Goal: Task Accomplishment & Management: Manage account settings

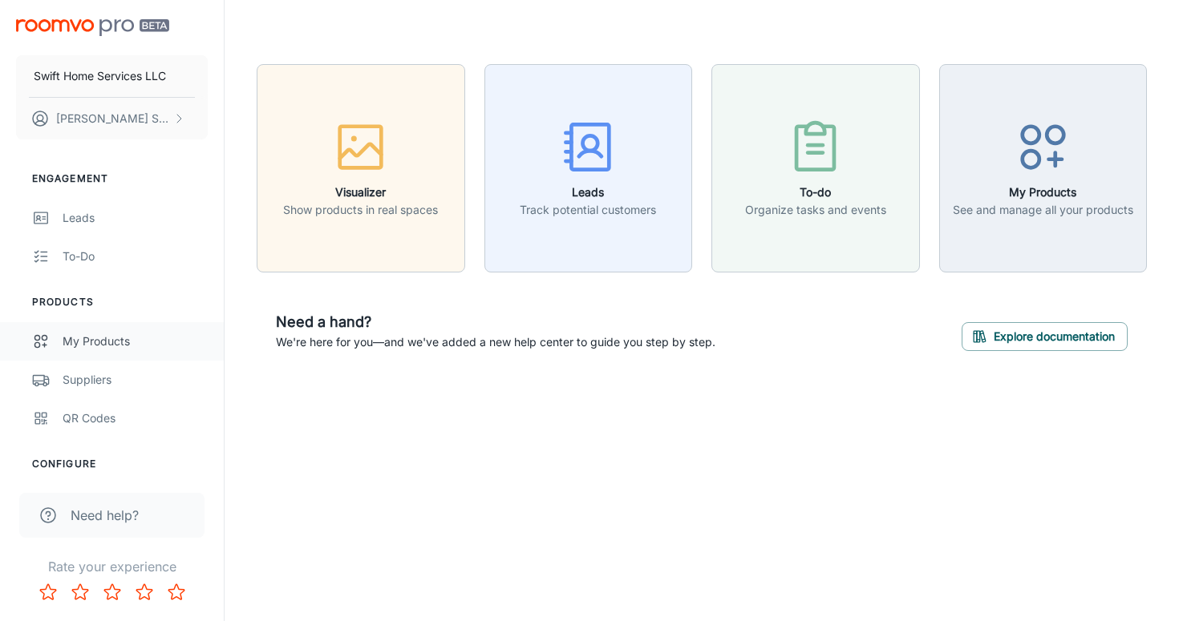
click at [127, 350] on div "My Products" at bounding box center [135, 342] width 145 height 18
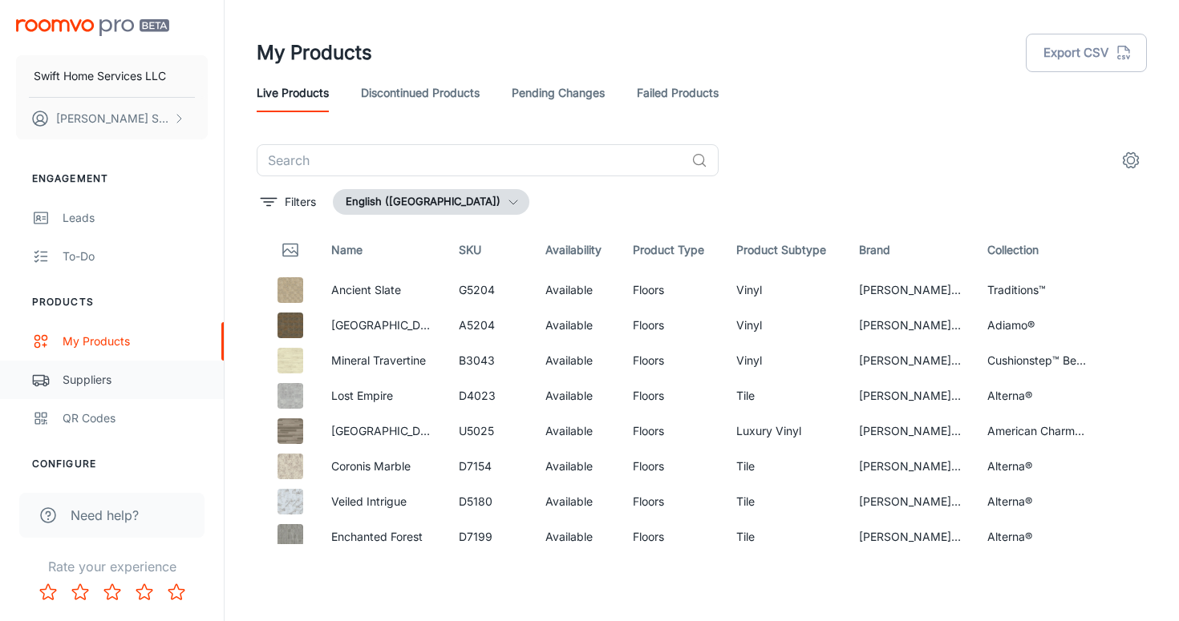
click at [104, 380] on div "Suppliers" at bounding box center [135, 380] width 145 height 18
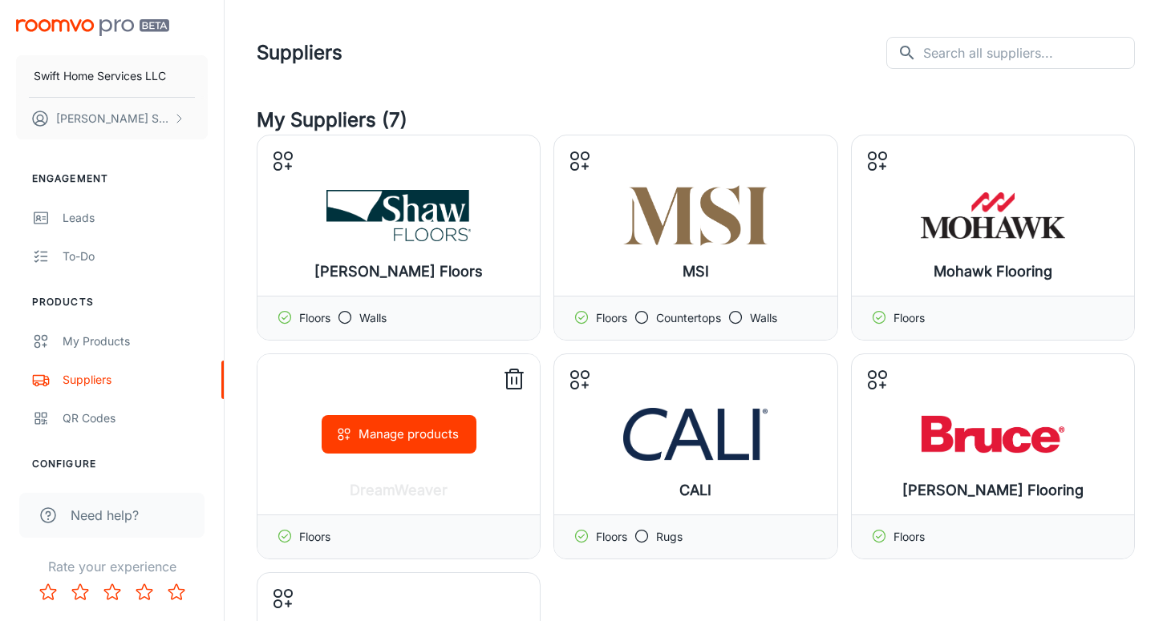
click at [520, 377] on icon at bounding box center [514, 380] width 26 height 26
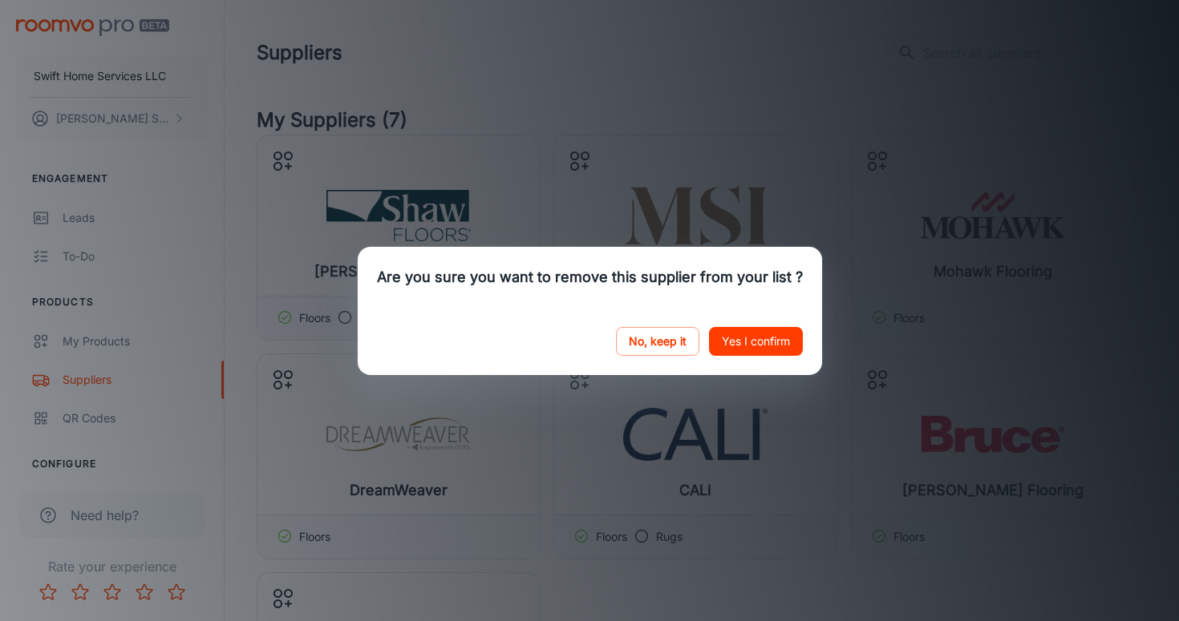
click at [747, 330] on button "Yes I confirm" at bounding box center [756, 341] width 94 height 29
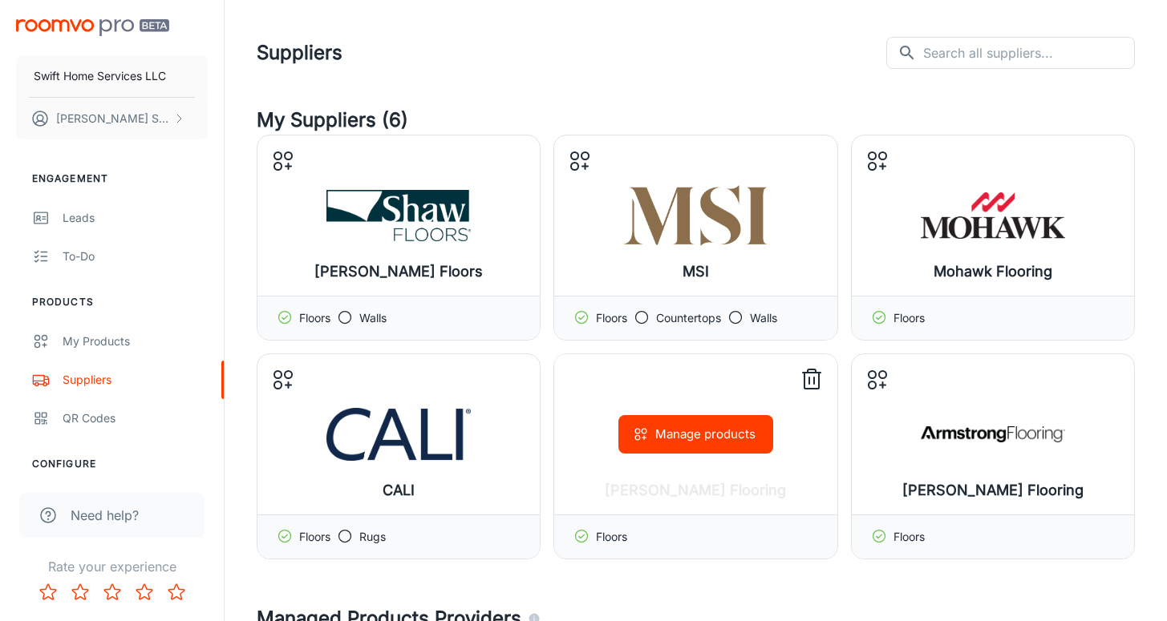
click at [810, 371] on icon at bounding box center [812, 380] width 26 height 26
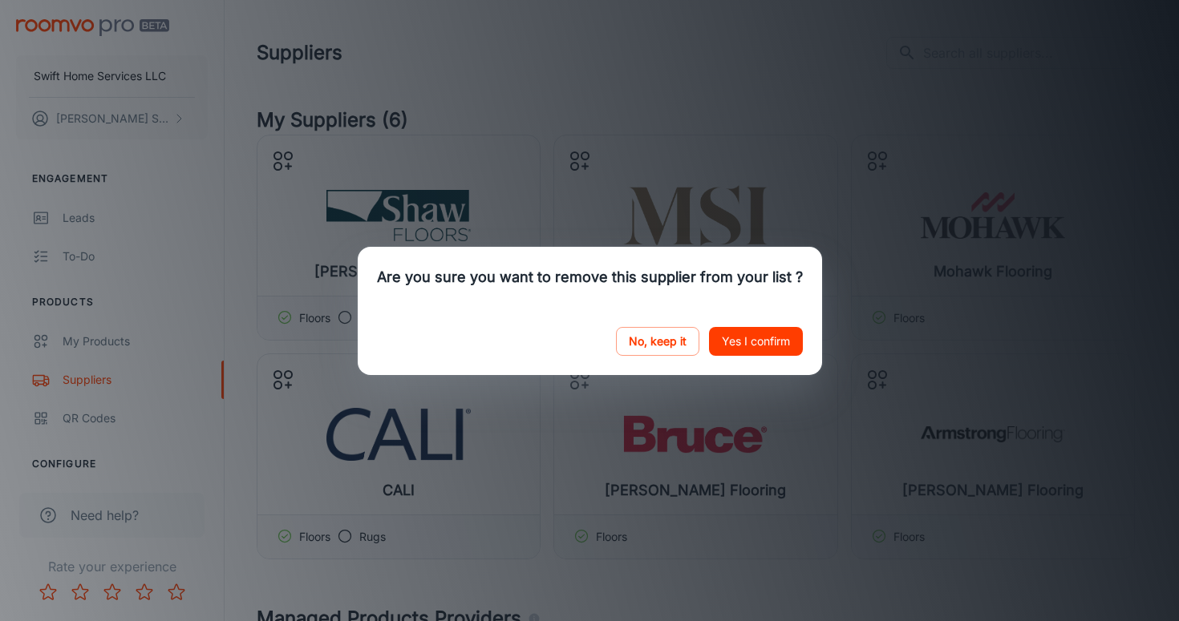
click at [759, 342] on button "Yes I confirm" at bounding box center [756, 341] width 94 height 29
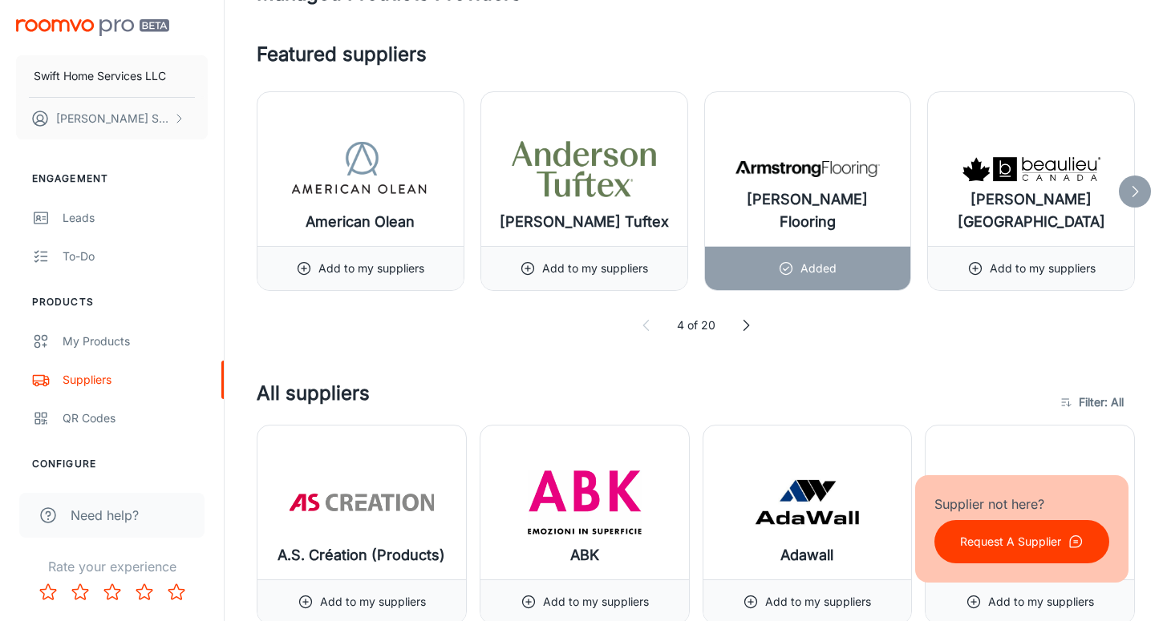
scroll to position [641, 0]
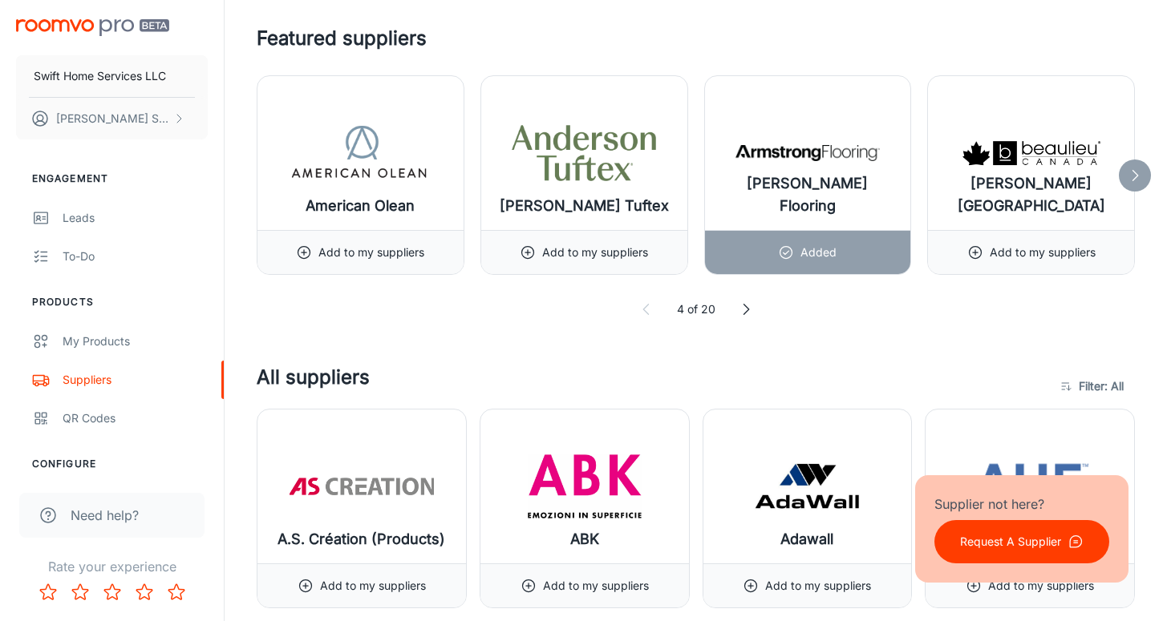
click at [1133, 164] on div at bounding box center [1135, 176] width 32 height 32
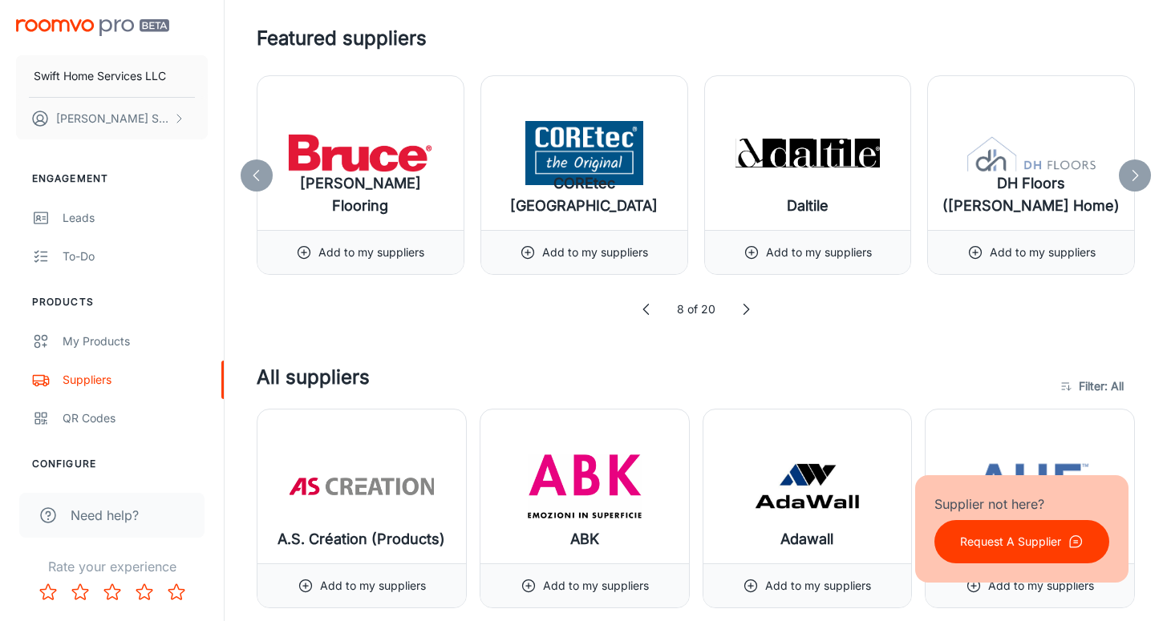
click at [1133, 164] on div at bounding box center [1135, 176] width 32 height 32
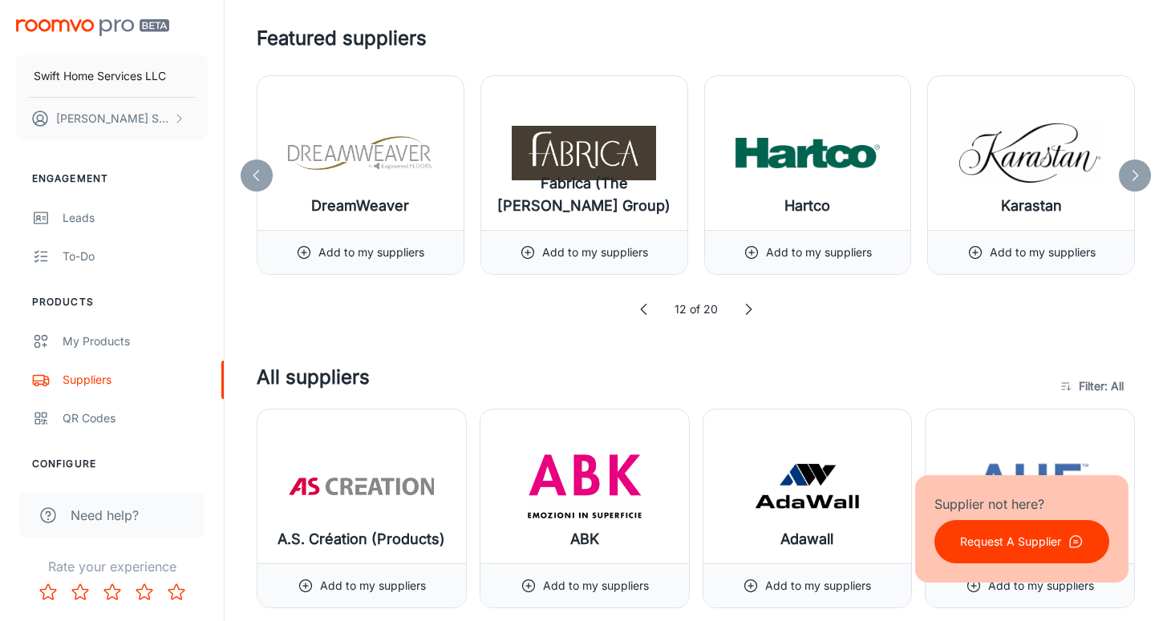
click at [1135, 168] on icon at bounding box center [1135, 176] width 16 height 16
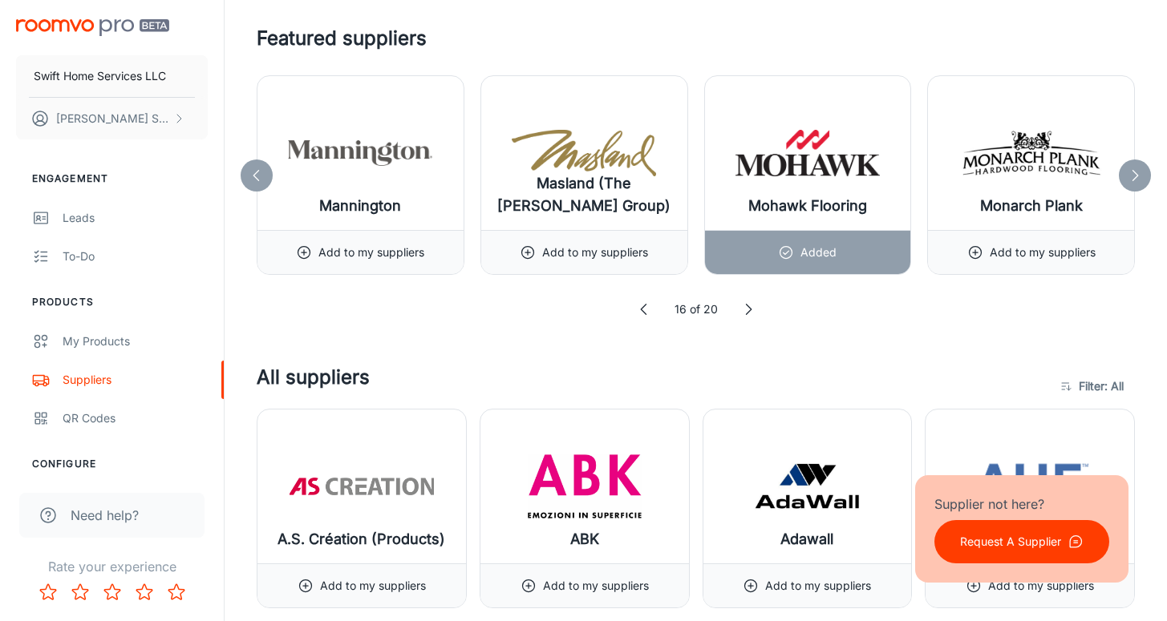
click at [1135, 168] on icon at bounding box center [1135, 176] width 16 height 16
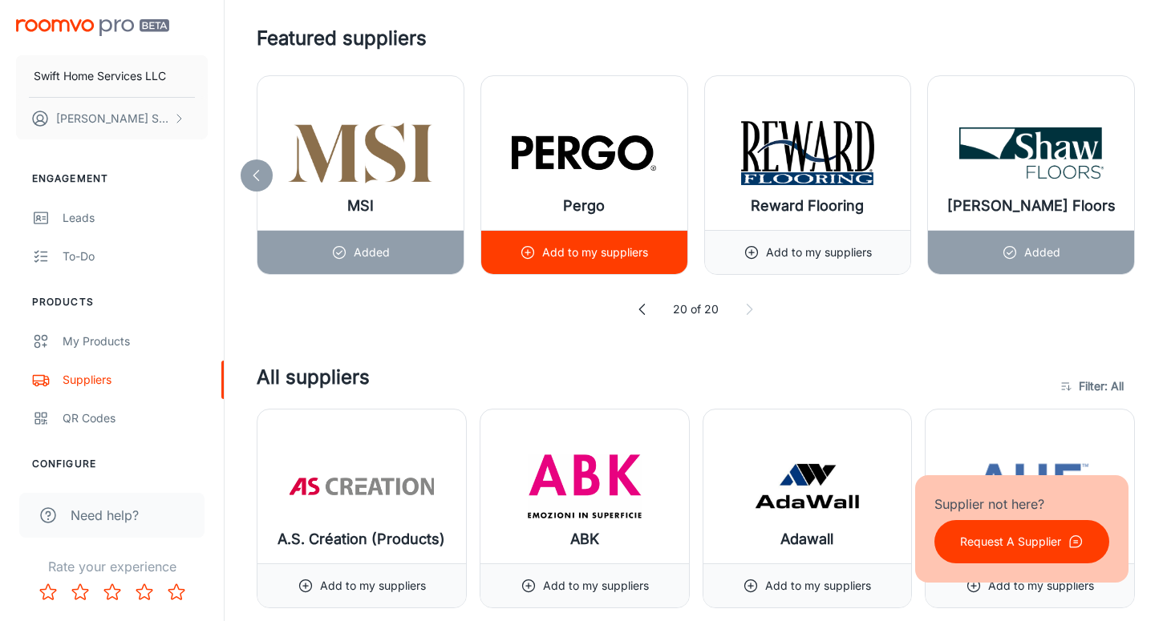
click at [600, 265] on div "Add to my suppliers" at bounding box center [584, 252] width 128 height 43
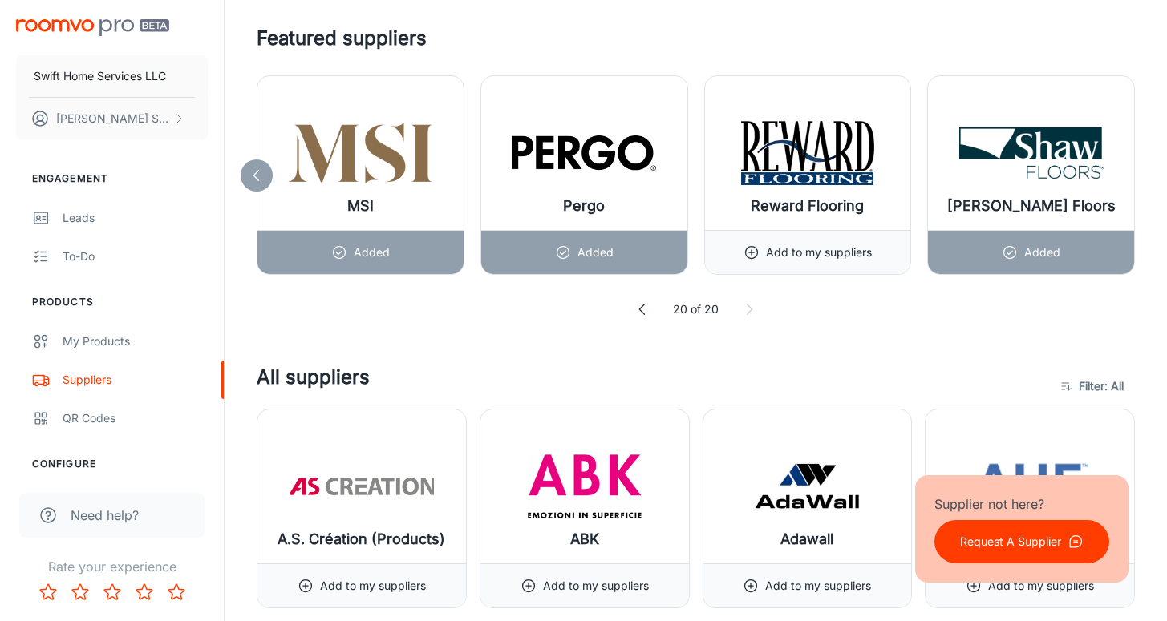
click at [749, 311] on polyline at bounding box center [749, 310] width 5 height 10
click at [651, 316] on div "20 of 20" at bounding box center [696, 310] width 878 height 18
click at [645, 312] on icon at bounding box center [642, 310] width 16 height 16
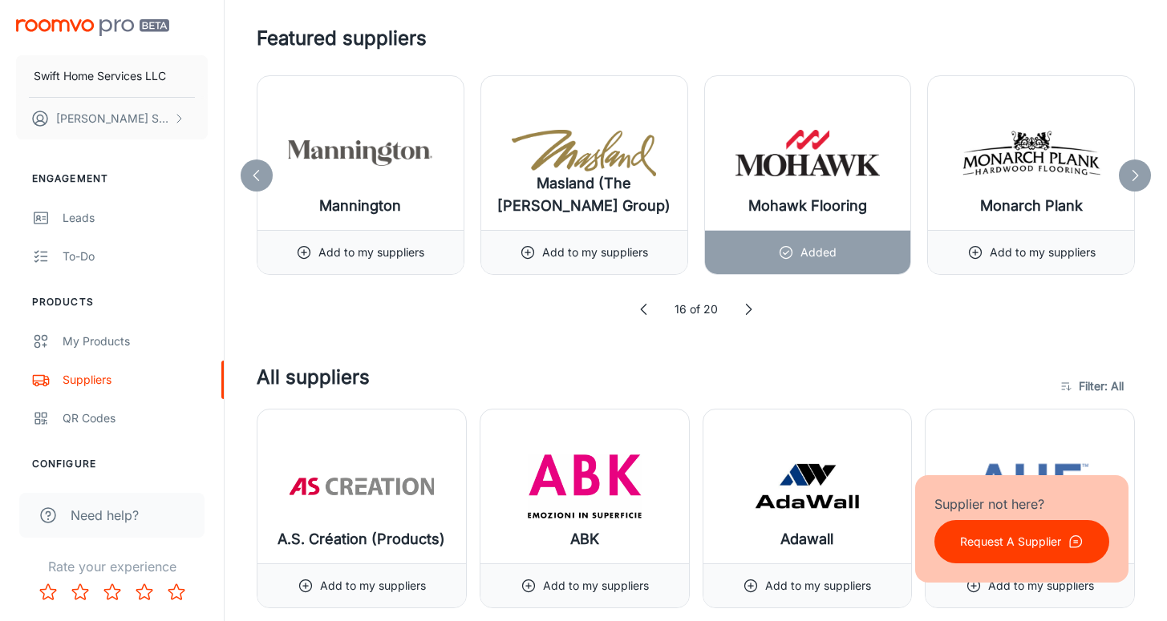
click at [645, 309] on icon at bounding box center [644, 310] width 16 height 16
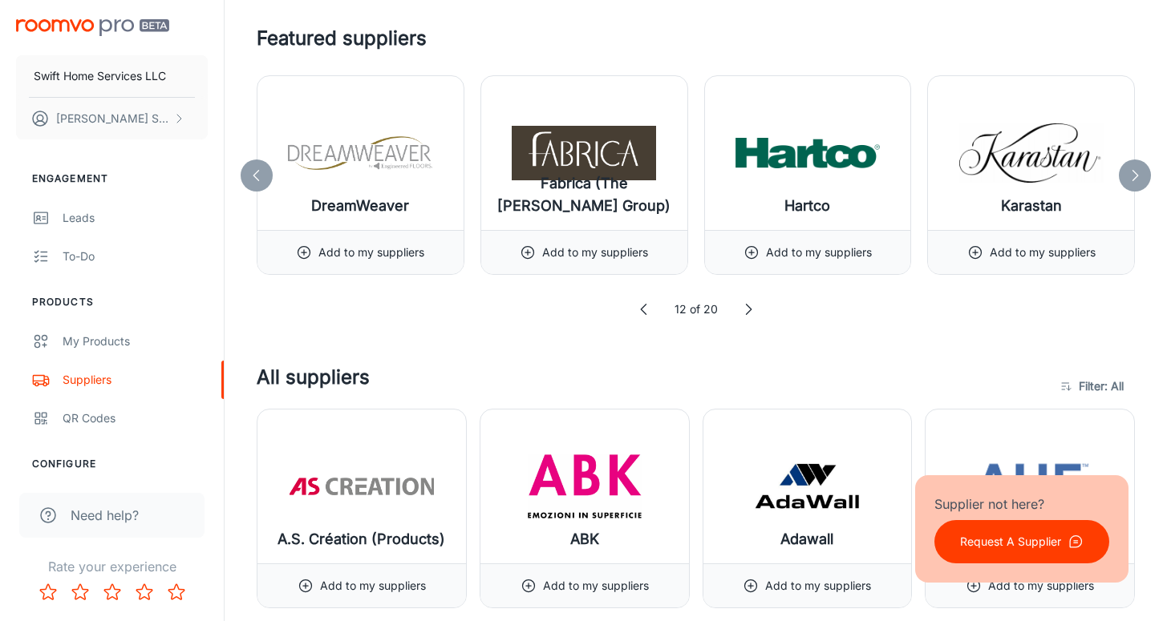
click at [645, 309] on icon at bounding box center [644, 310] width 16 height 16
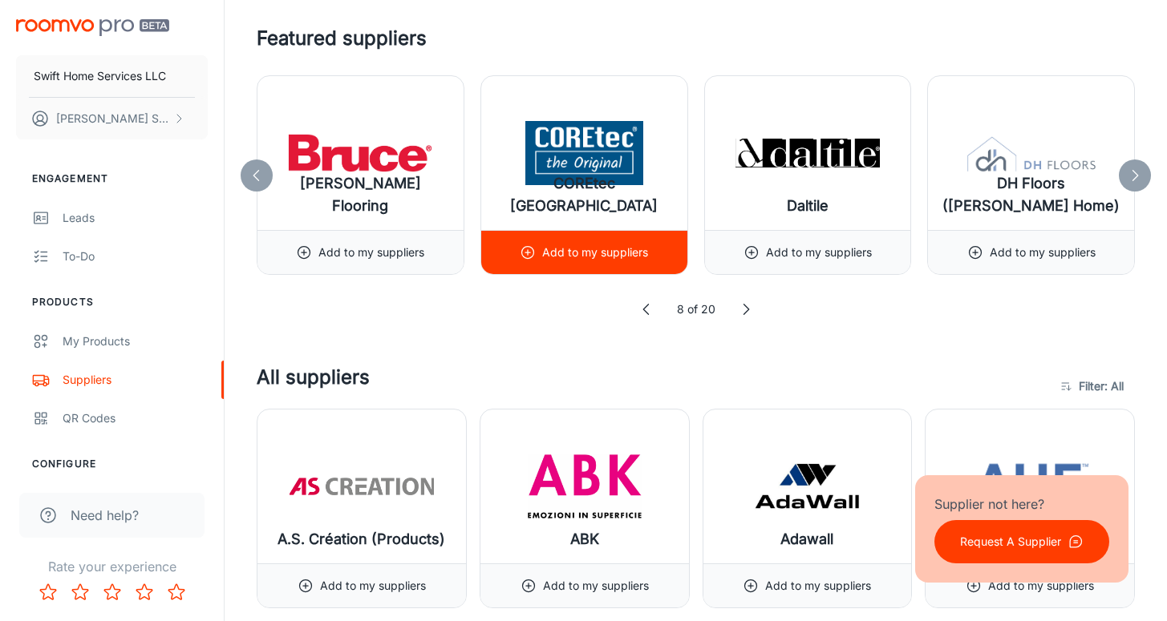
click at [556, 261] on p "Add to my suppliers" at bounding box center [595, 253] width 106 height 18
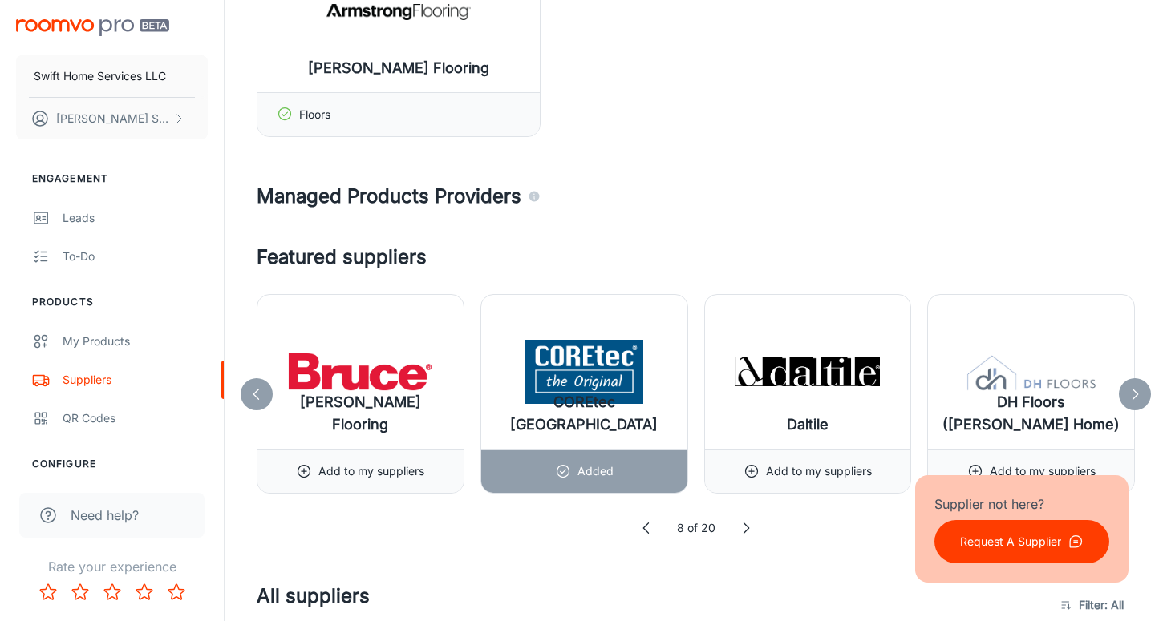
click at [665, 529] on div "8 of 20" at bounding box center [696, 529] width 878 height 18
click at [639, 522] on icon at bounding box center [646, 528] width 16 height 16
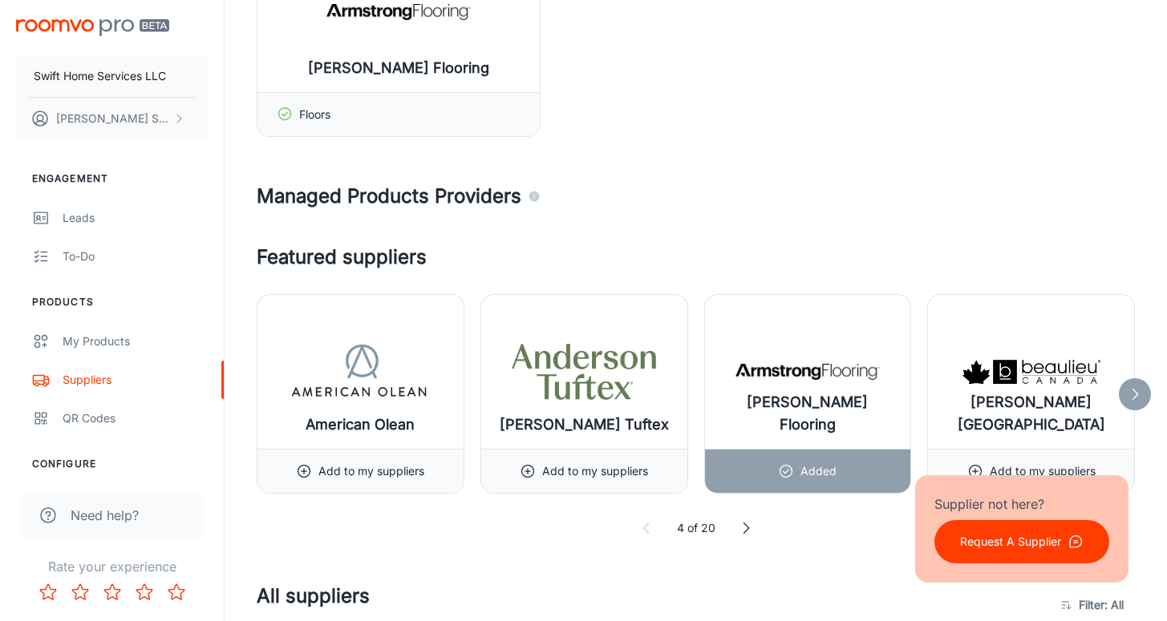
click at [639, 520] on icon at bounding box center [646, 528] width 16 height 16
click at [648, 531] on icon at bounding box center [646, 528] width 16 height 16
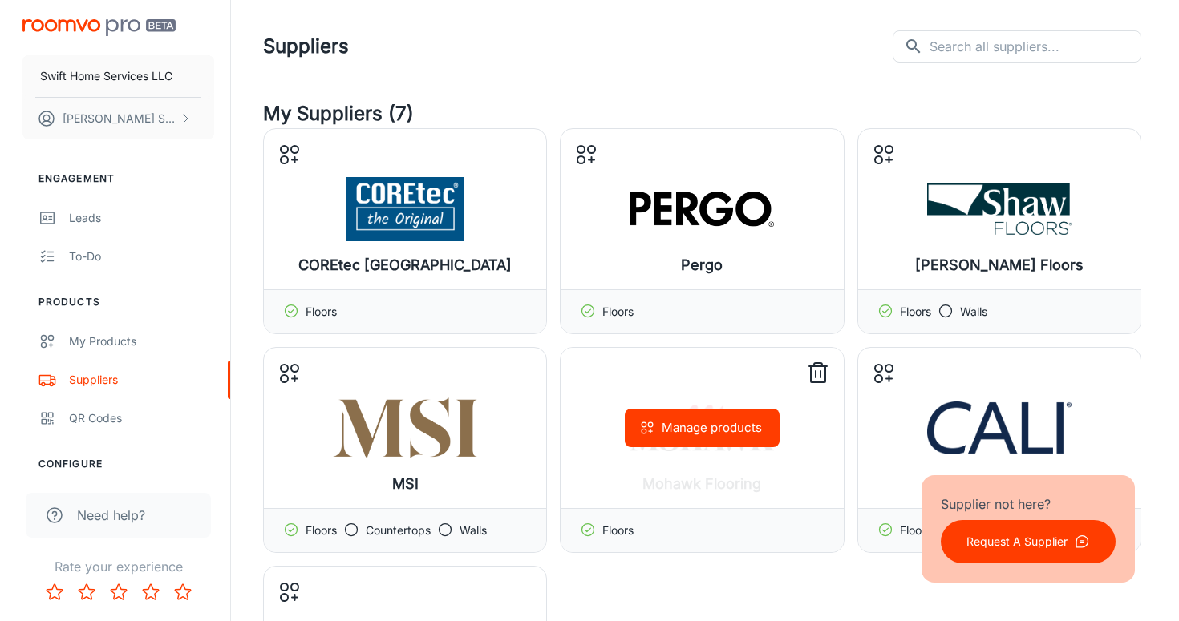
scroll to position [0, 0]
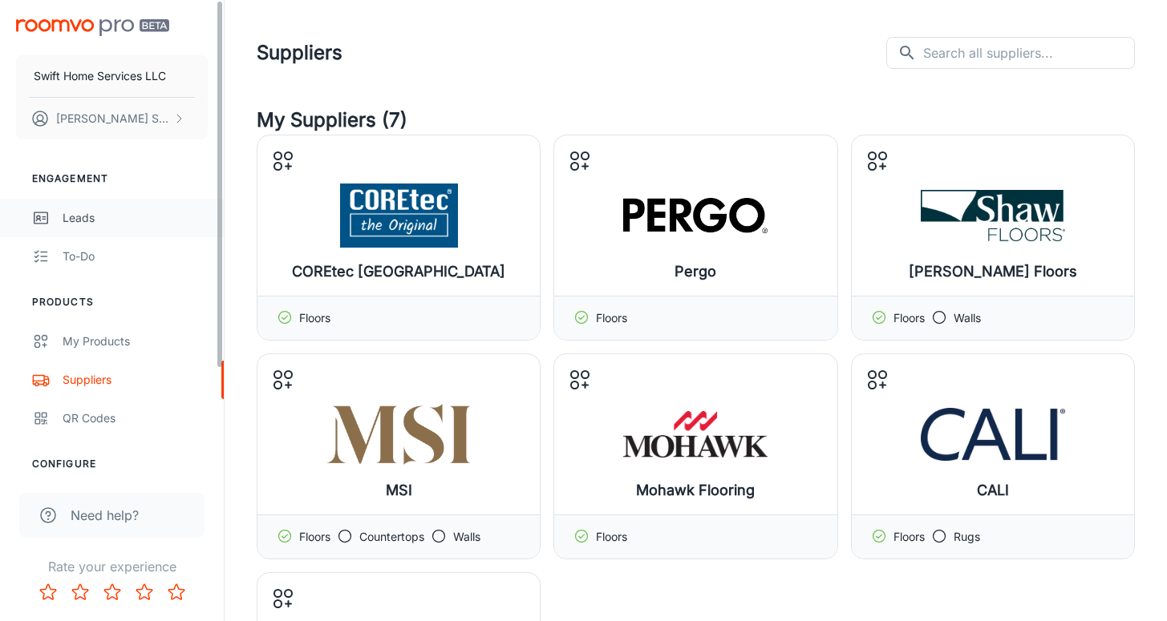
click at [136, 214] on div "Leads" at bounding box center [135, 218] width 145 height 18
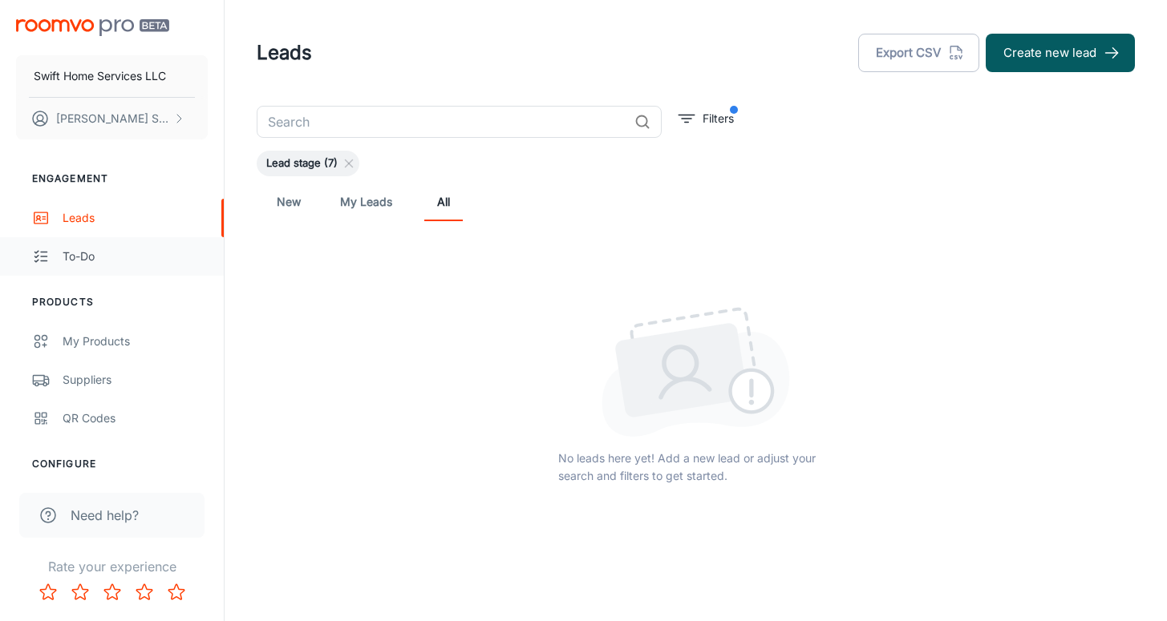
click at [78, 262] on div "To-do" at bounding box center [135, 257] width 145 height 18
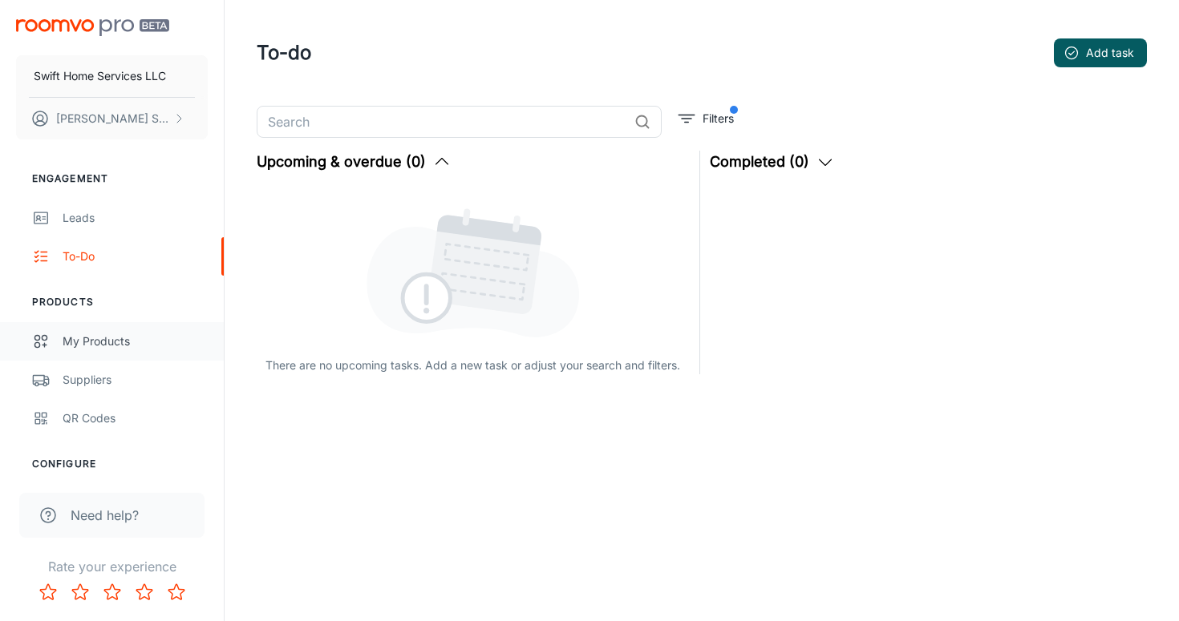
click at [83, 334] on div "My Products" at bounding box center [135, 342] width 145 height 18
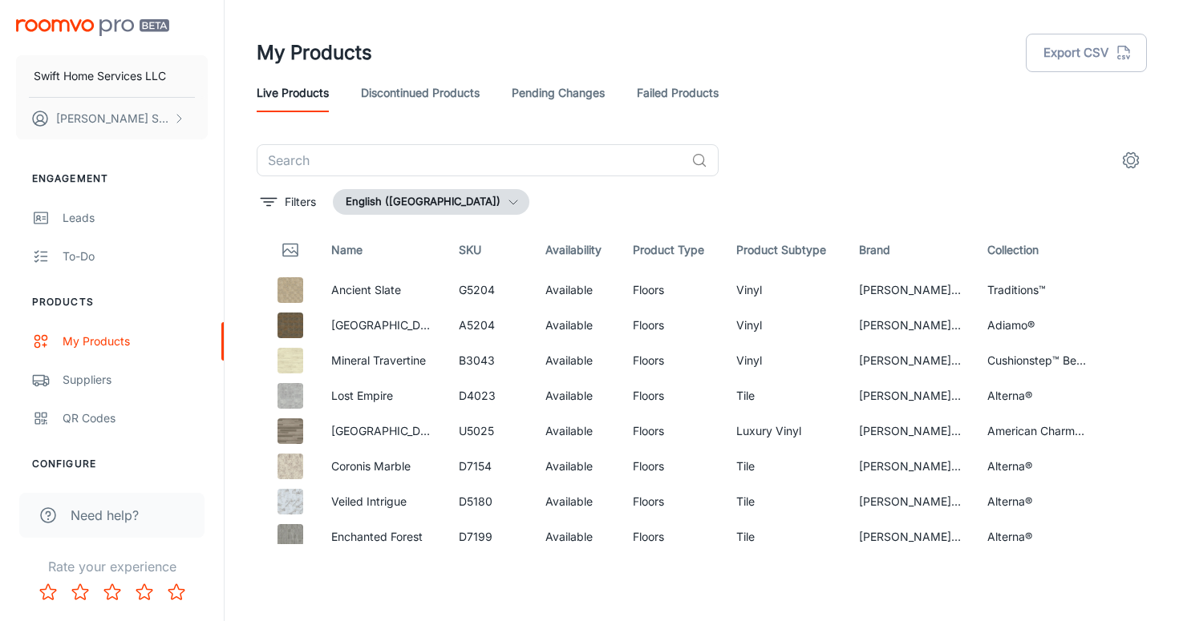
click at [403, 87] on link "Discontinued Products" at bounding box center [420, 93] width 119 height 38
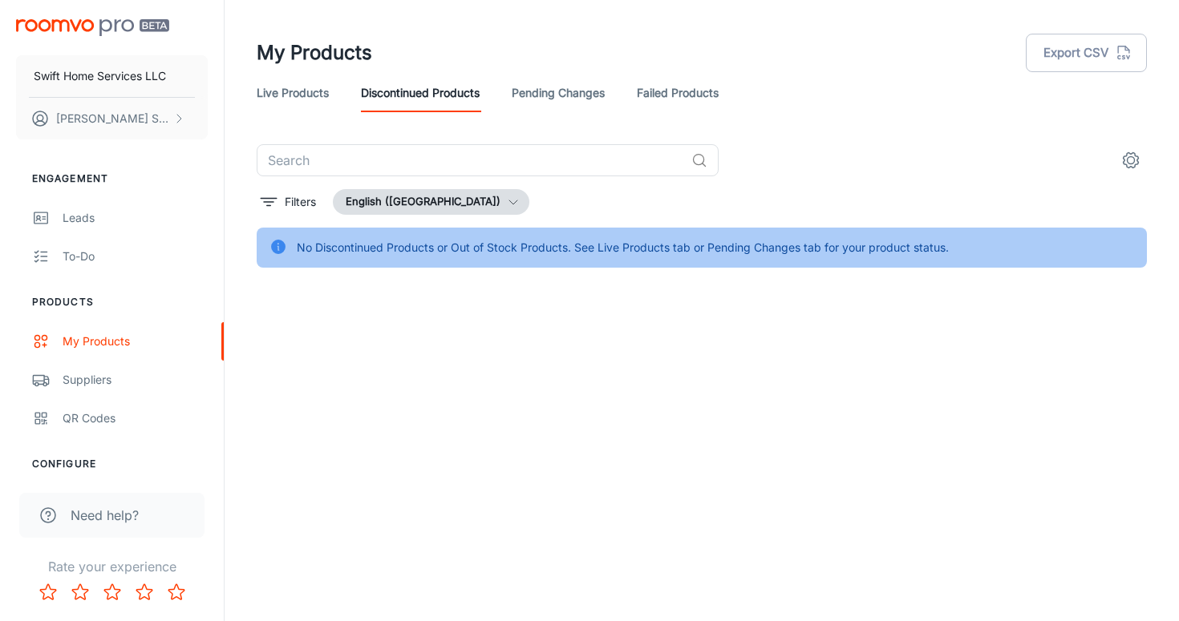
click at [307, 85] on link "Live Products" at bounding box center [293, 93] width 72 height 38
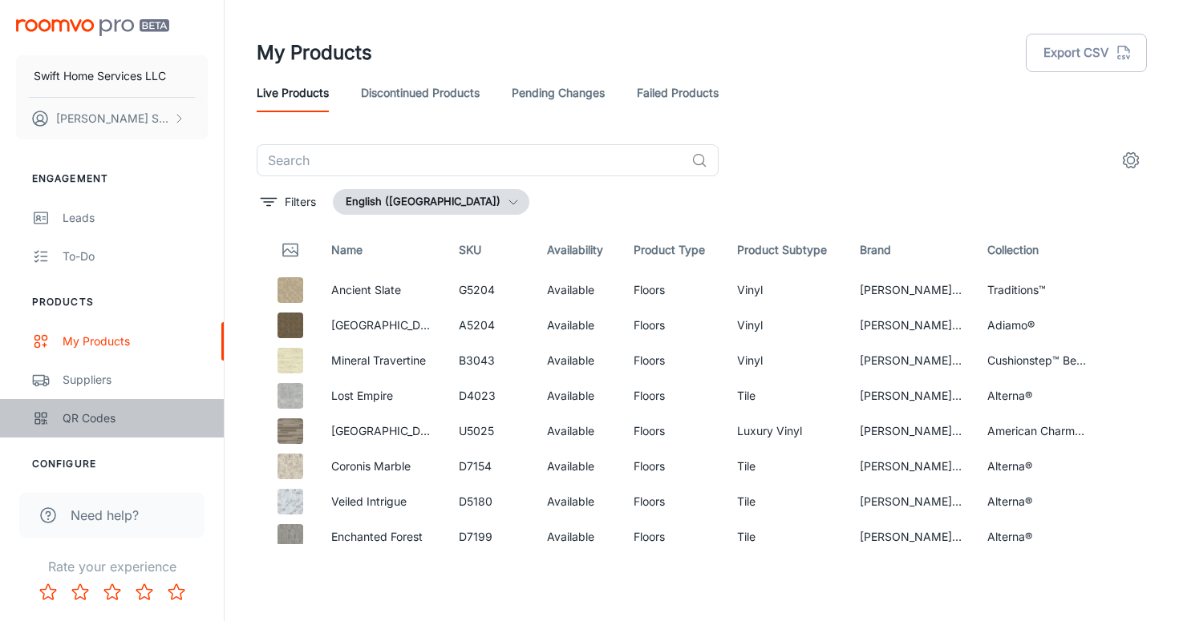
click at [108, 424] on div "QR Codes" at bounding box center [135, 419] width 145 height 18
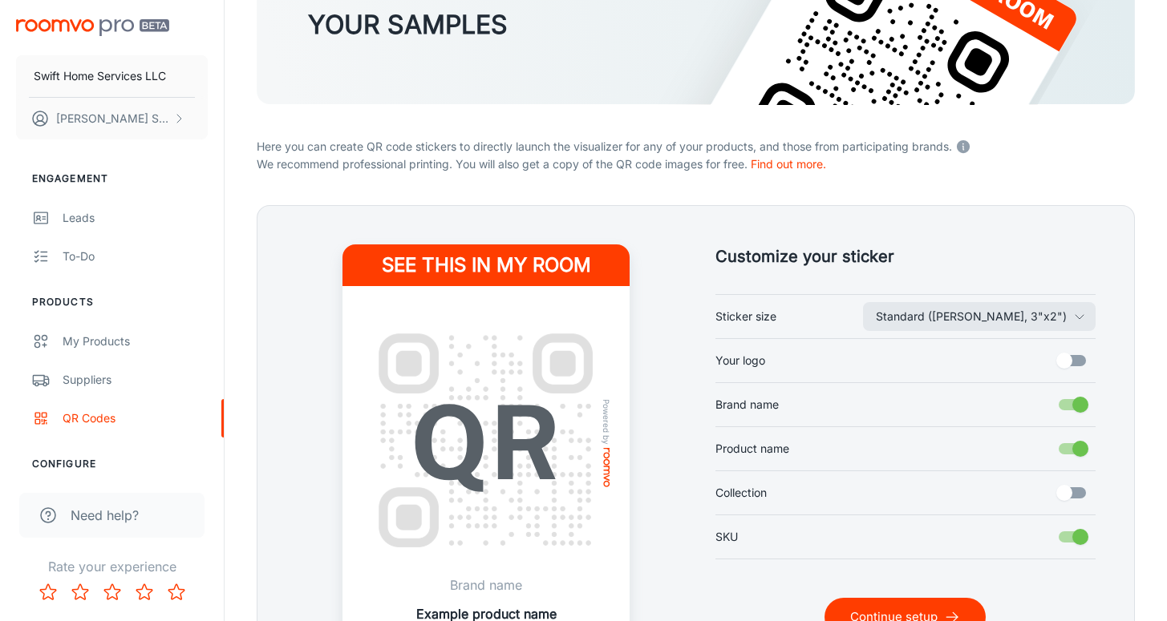
scroll to position [183, 0]
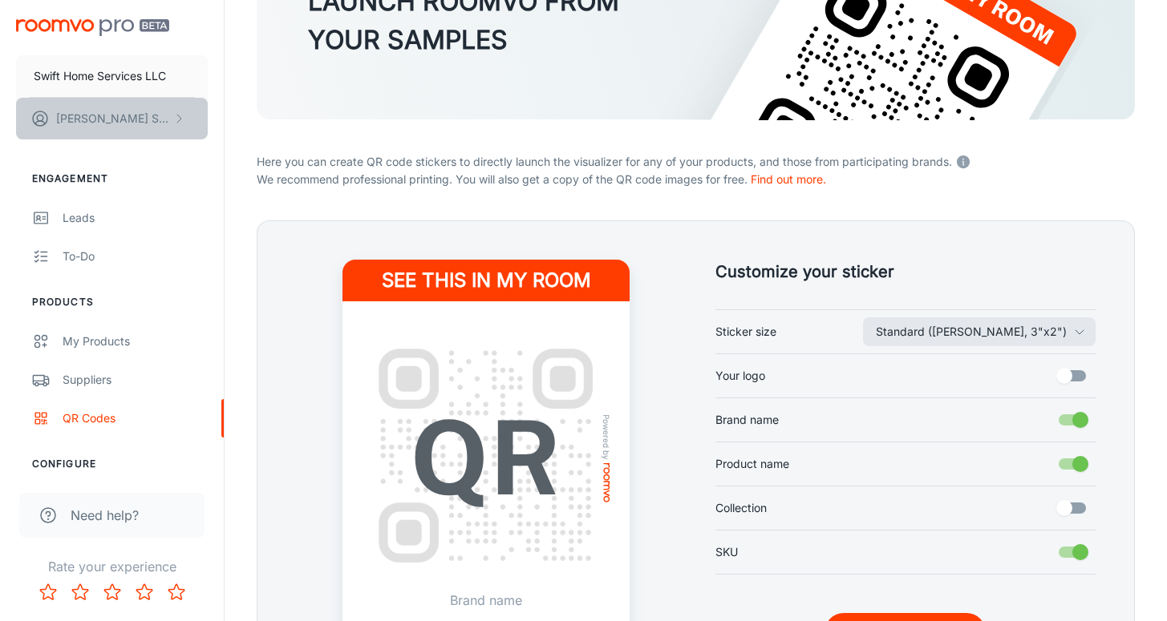
click at [52, 119] on button "[PERSON_NAME]" at bounding box center [112, 119] width 192 height 42
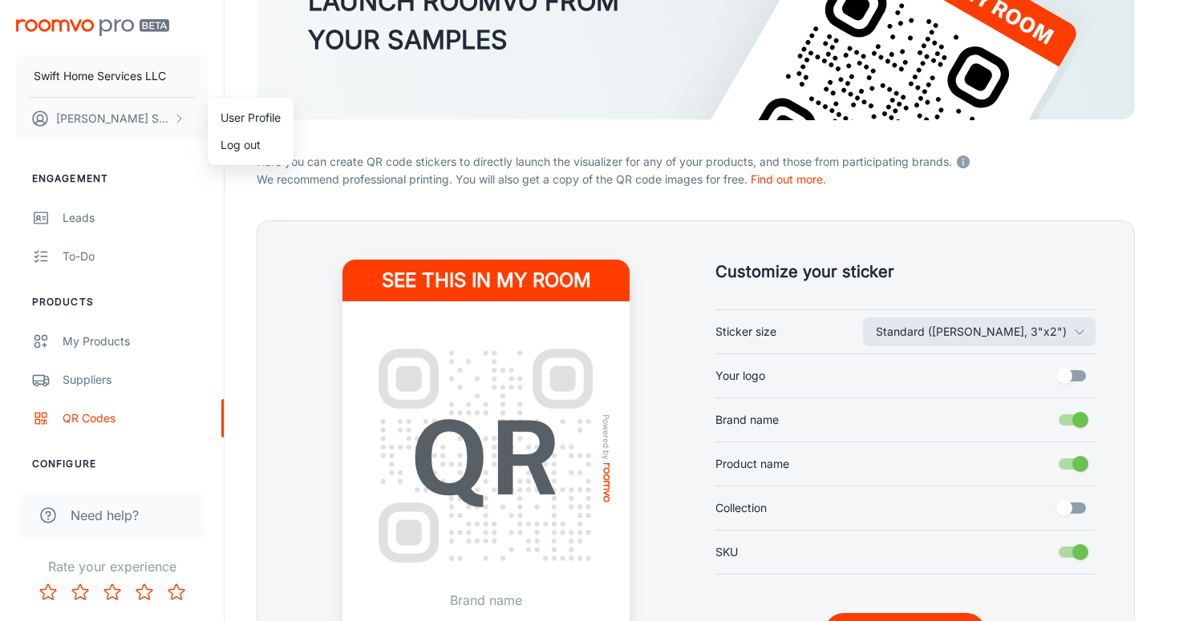
click at [274, 120] on li "User Profile" at bounding box center [251, 117] width 86 height 27
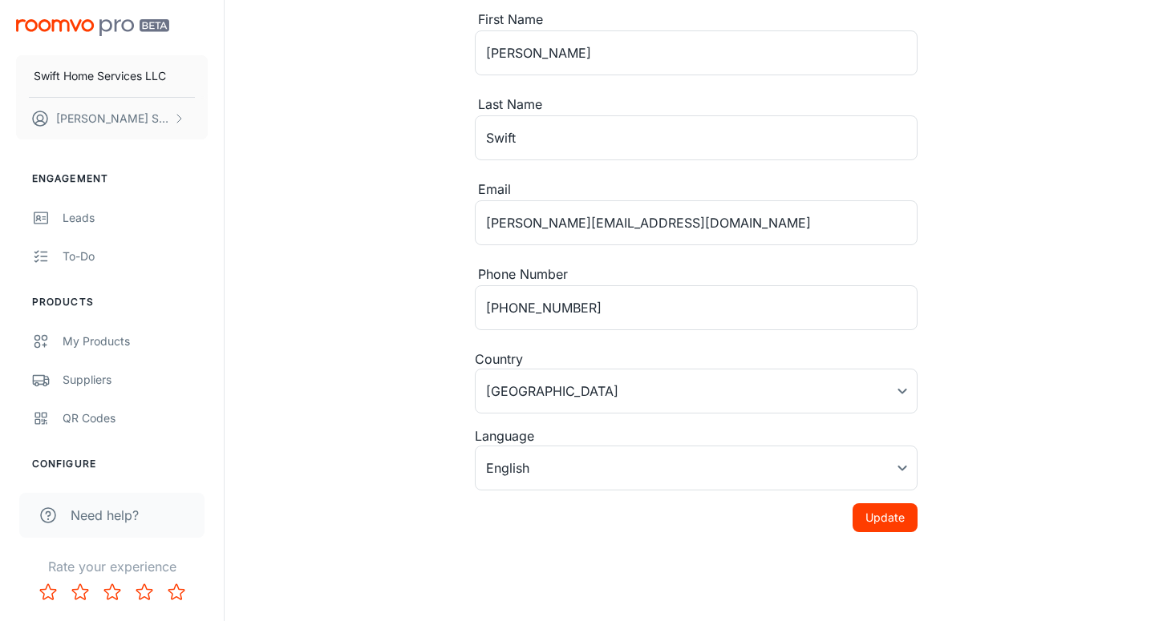
scroll to position [123, 0]
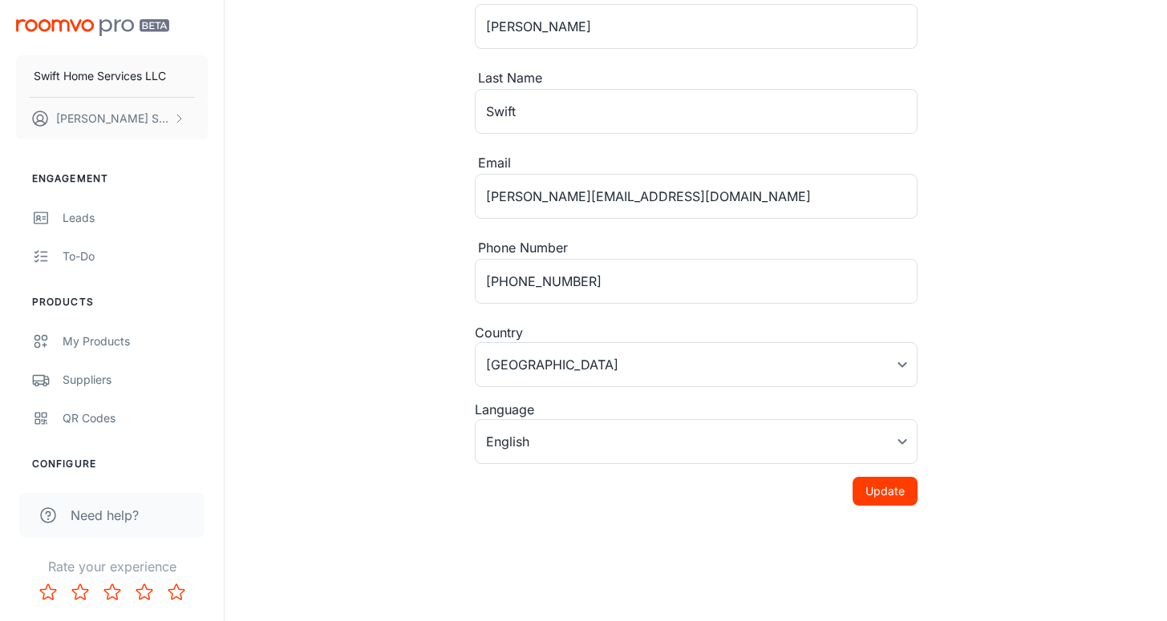
click at [78, 455] on div "Engagement Leads To-do Products My Products Suppliers QR Codes Configure Roomvo…" at bounding box center [112, 379] width 224 height 455
click at [78, 476] on div "Need help?" at bounding box center [112, 509] width 224 height 71
click at [76, 475] on div "Need help?" at bounding box center [112, 509] width 224 height 71
click at [79, 462] on li "Configure" at bounding box center [112, 464] width 224 height 14
click at [225, 314] on div "Profile First Name [PERSON_NAME] ​ Last Name [PERSON_NAME] ​ Email [PERSON_NAME…" at bounding box center [696, 249] width 942 height 744
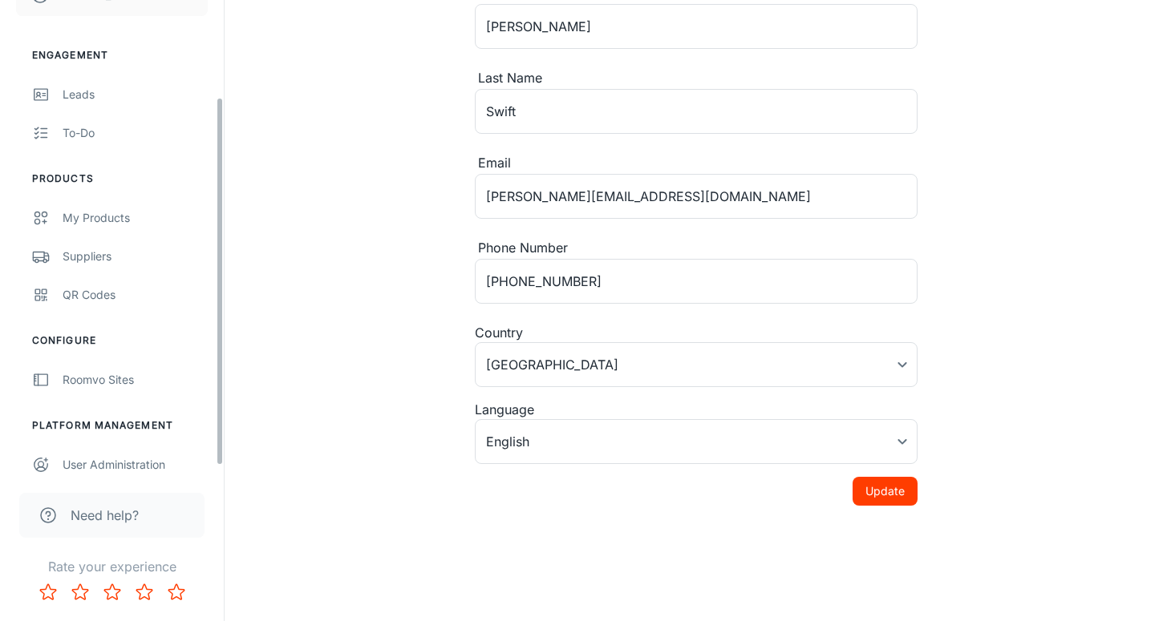
scroll to position [134, 0]
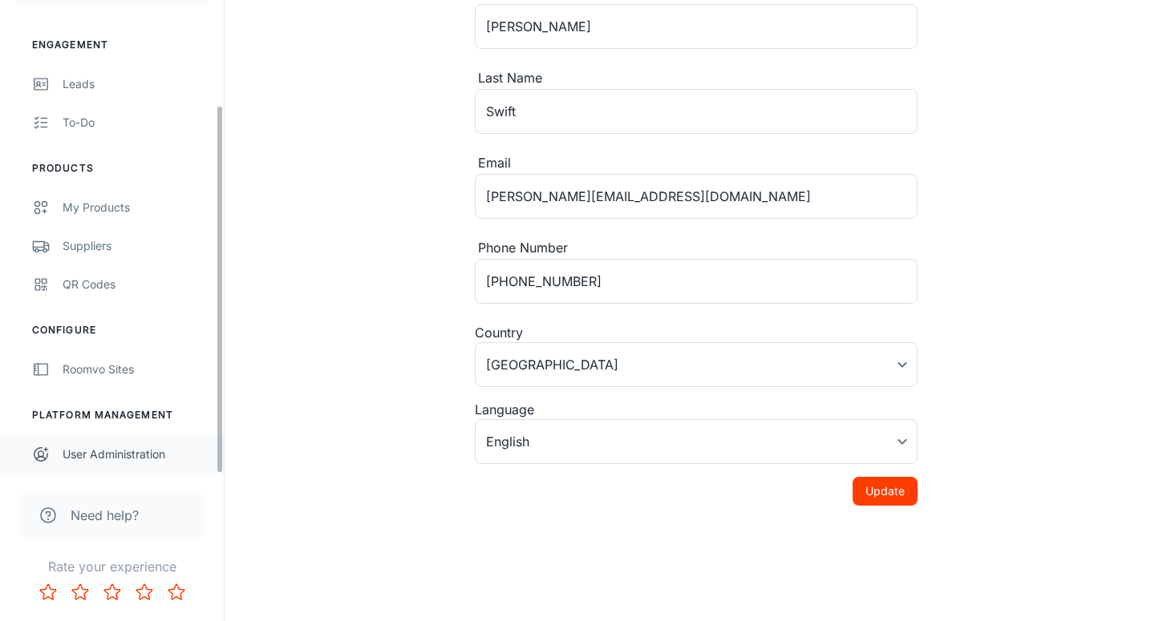
drag, startPoint x: 219, startPoint y: 314, endPoint x: 213, endPoint y: 472, distance: 157.3
click at [215, 473] on div "Swift Home Services LLC [PERSON_NAME] Engagement Leads To-do Products My Produc…" at bounding box center [112, 237] width 224 height 474
click at [121, 365] on div "Roomvo Sites" at bounding box center [135, 370] width 145 height 18
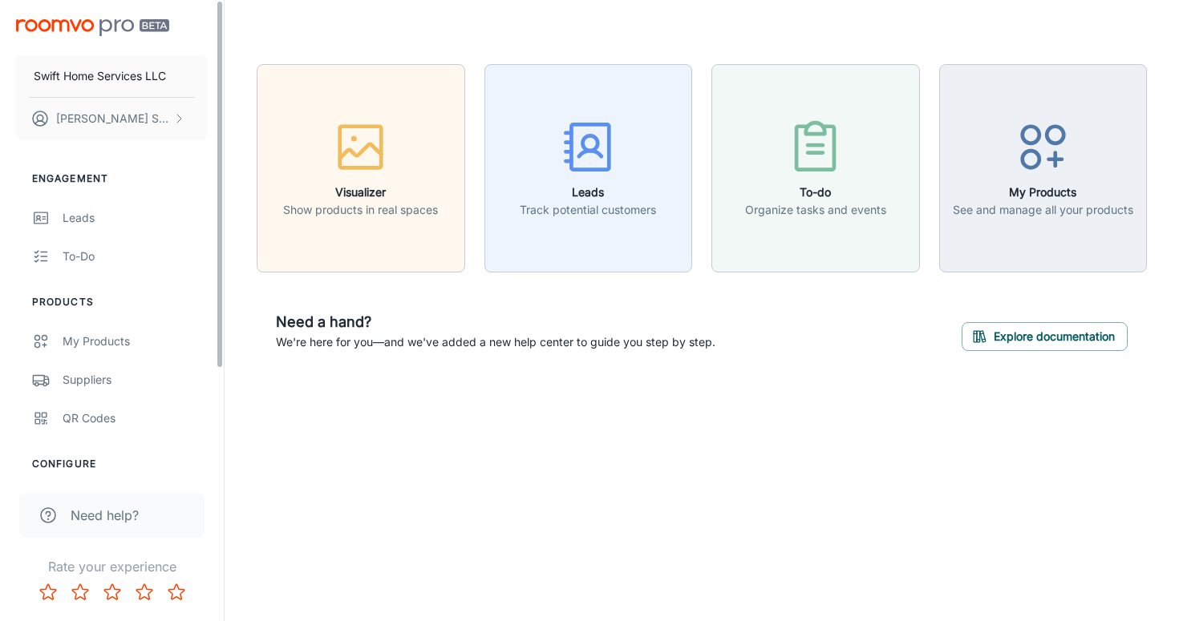
scroll to position [134, 0]
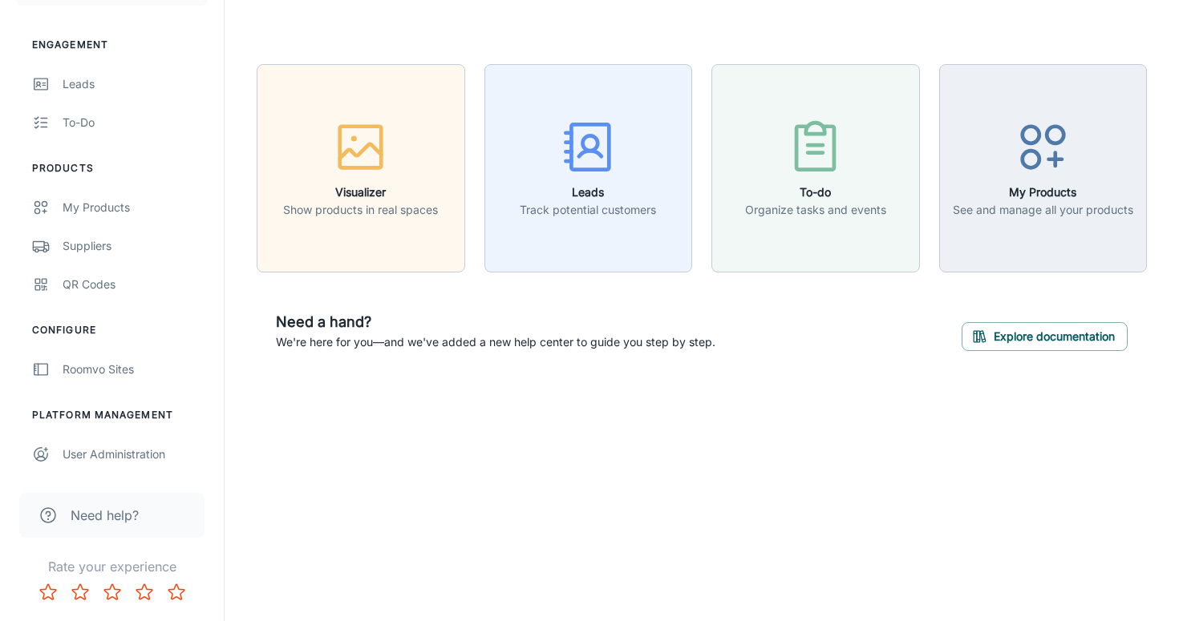
drag, startPoint x: 221, startPoint y: 350, endPoint x: 173, endPoint y: 523, distance: 179.0
click at [173, 523] on div "Swift Home Services LLC [PERSON_NAME] Engagement Leads To-do Products My Produc…" at bounding box center [112, 310] width 225 height 621
click at [141, 455] on div "User Administration" at bounding box center [135, 455] width 145 height 18
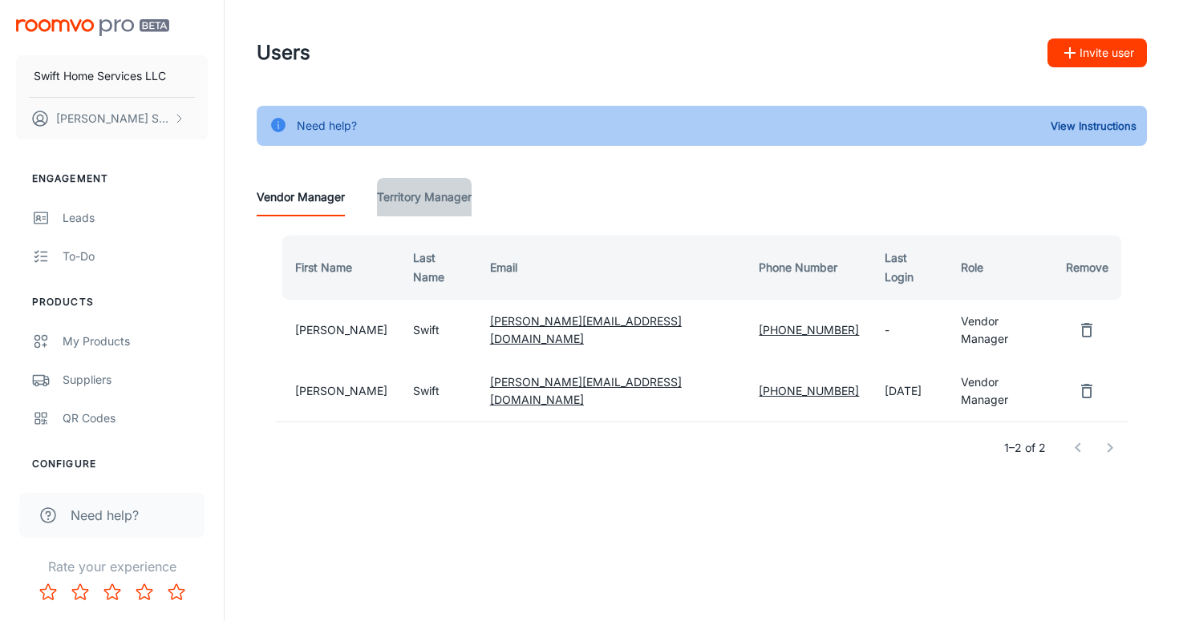
click at [407, 200] on Manager "Territory Manager" at bounding box center [424, 197] width 95 height 38
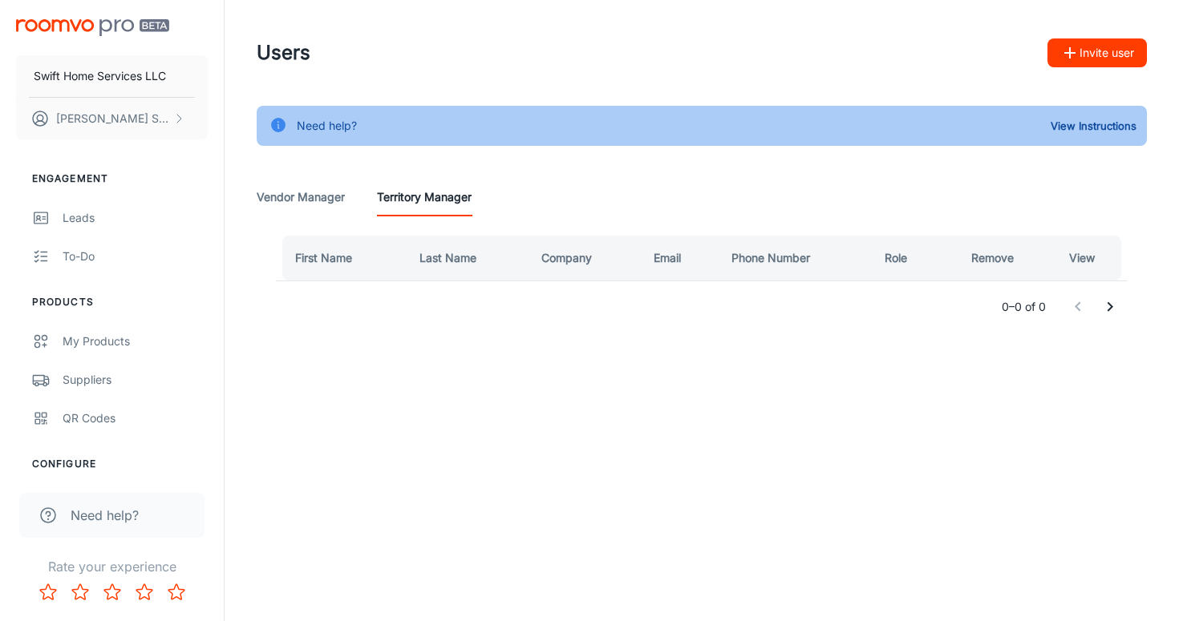
click at [302, 203] on Manager "Vendor Manager" at bounding box center [301, 197] width 88 height 38
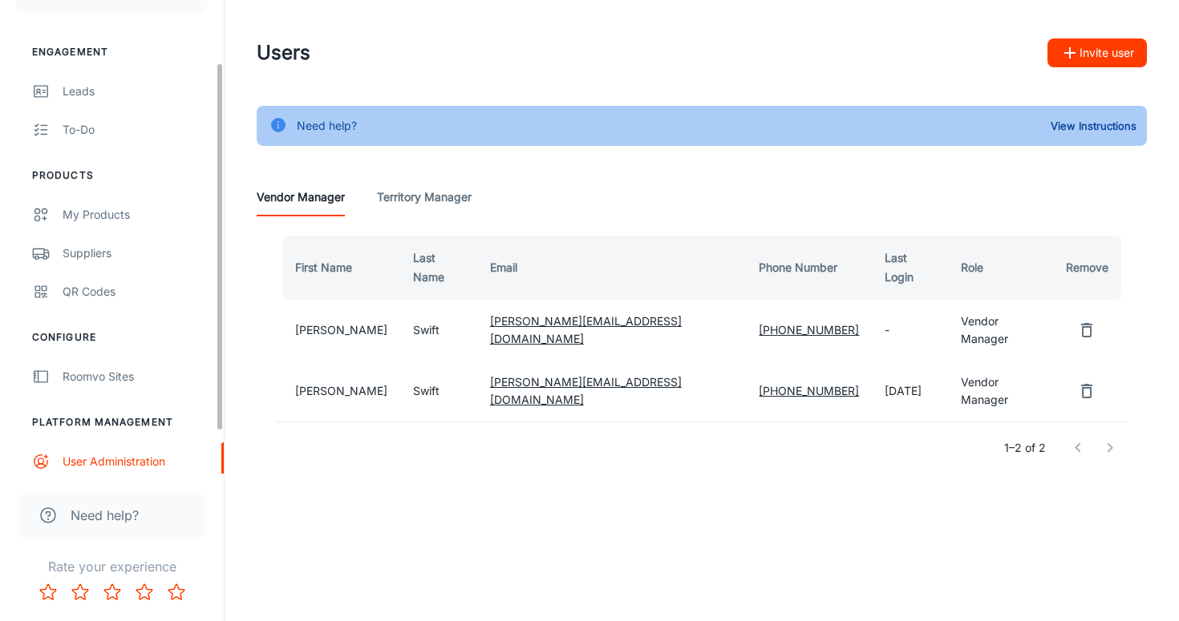
scroll to position [134, 0]
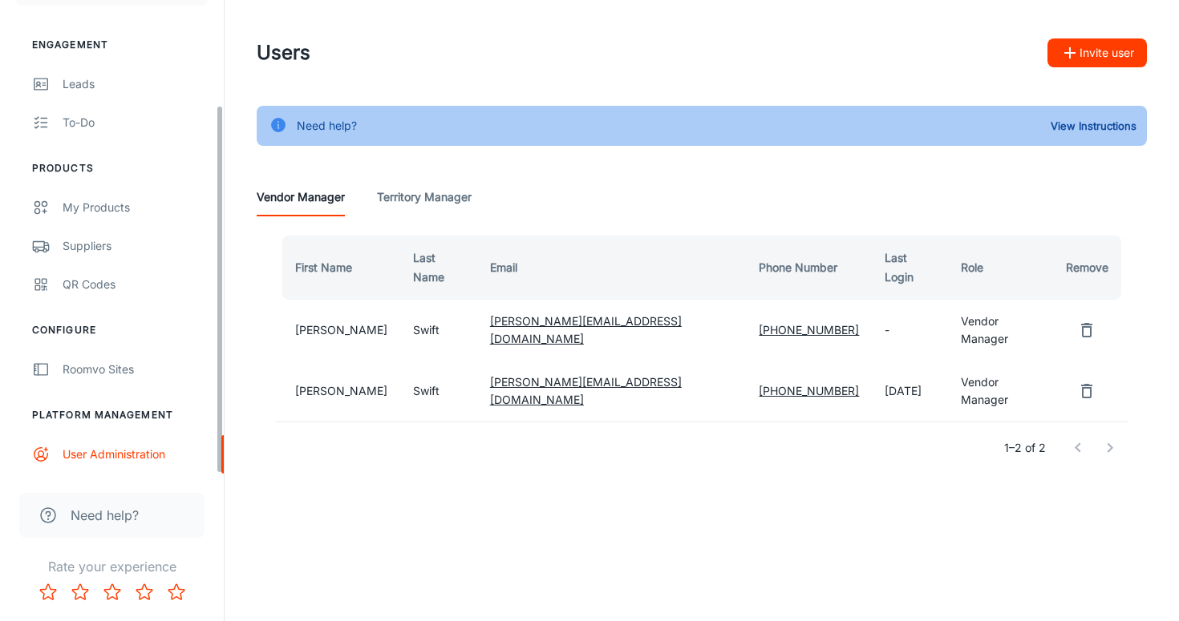
drag, startPoint x: 223, startPoint y: 311, endPoint x: 244, endPoint y: 534, distance: 223.9
click at [244, 534] on div "Swift Home Services LLC [PERSON_NAME] Engagement Leads To-do Products My Produc…" at bounding box center [589, 310] width 1179 height 621
click at [107, 374] on div "Roomvo Sites" at bounding box center [135, 370] width 145 height 18
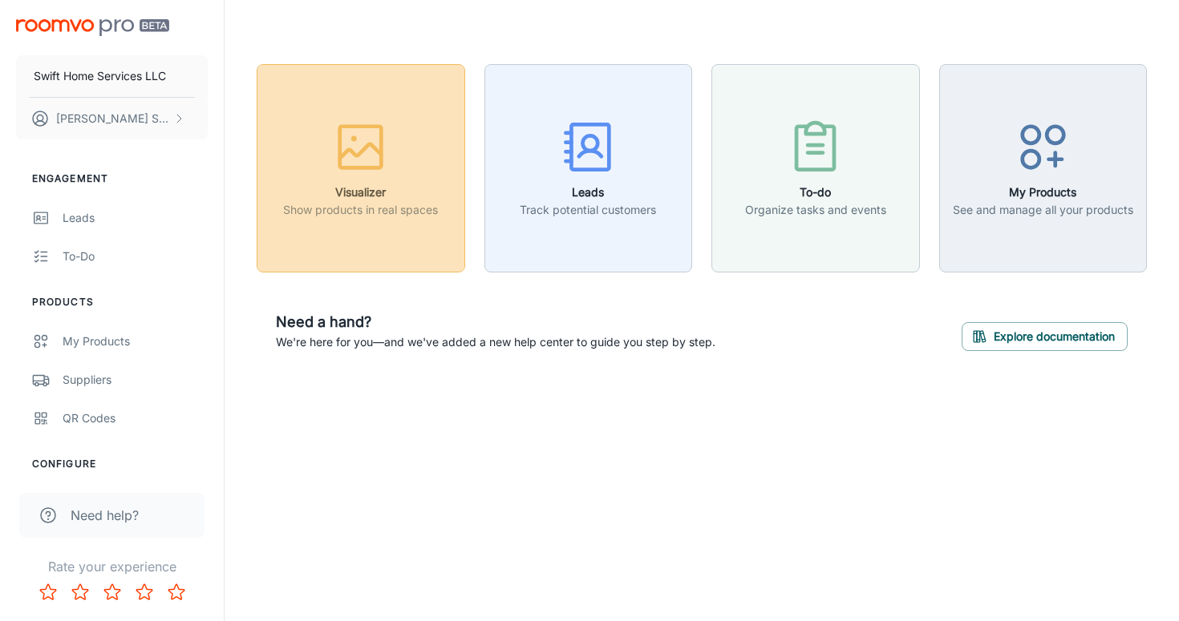
click at [393, 203] on p "Show products in real spaces" at bounding box center [360, 210] width 155 height 18
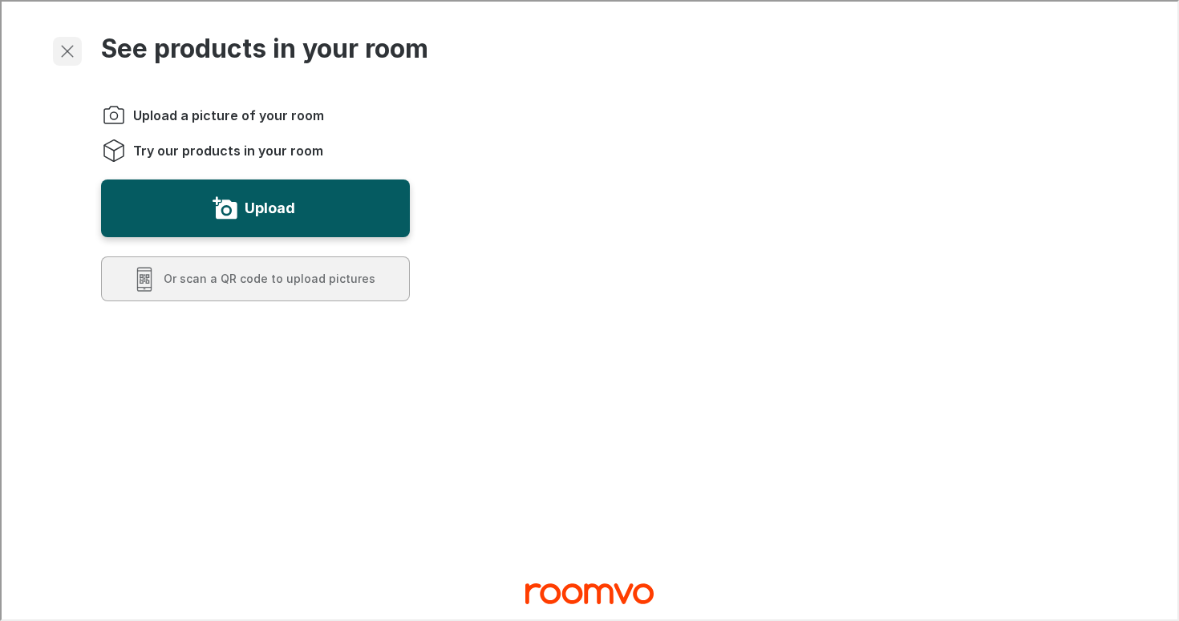
click at [65, 51] on icon "Exit visualizer" at bounding box center [65, 49] width 19 height 19
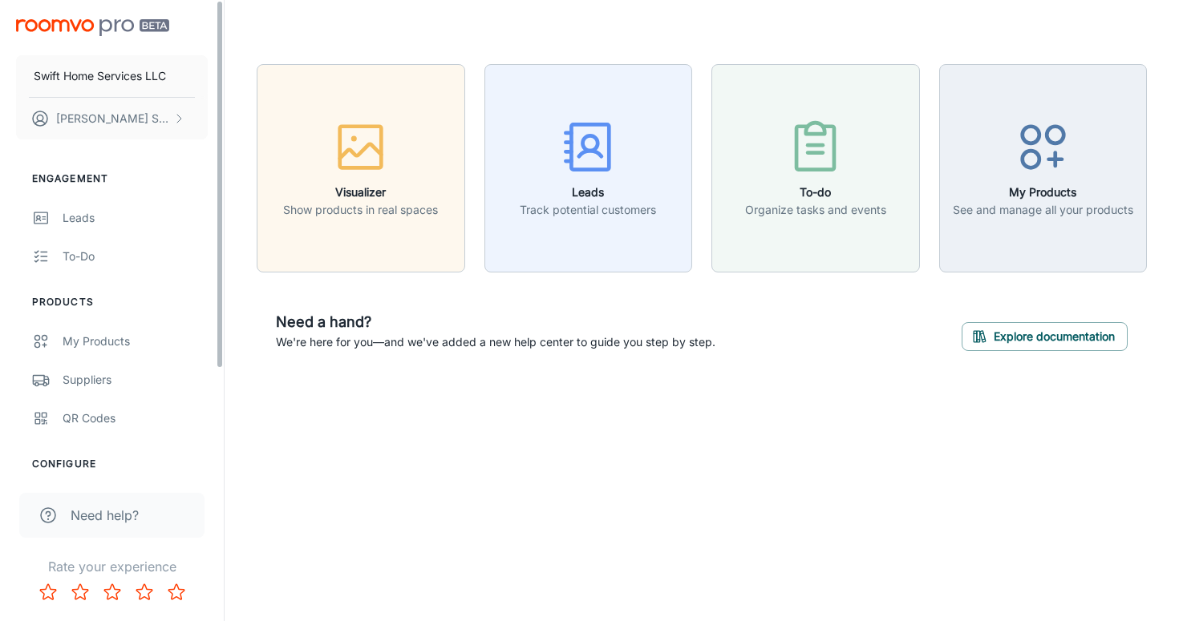
scroll to position [134, 0]
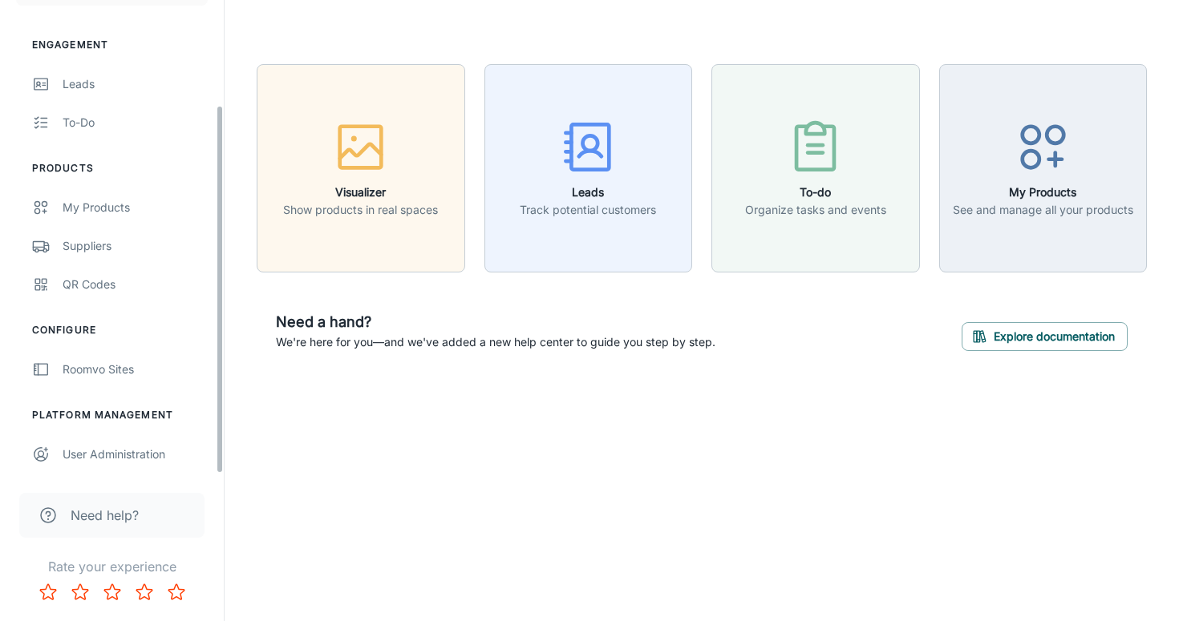
drag, startPoint x: 218, startPoint y: 111, endPoint x: 160, endPoint y: 374, distance: 269.4
click at [160, 374] on div "Swift Home Services LLC [PERSON_NAME] Engagement Leads To-do Products My Produc…" at bounding box center [112, 237] width 224 height 474
click at [133, 459] on div "User Administration" at bounding box center [135, 455] width 145 height 18
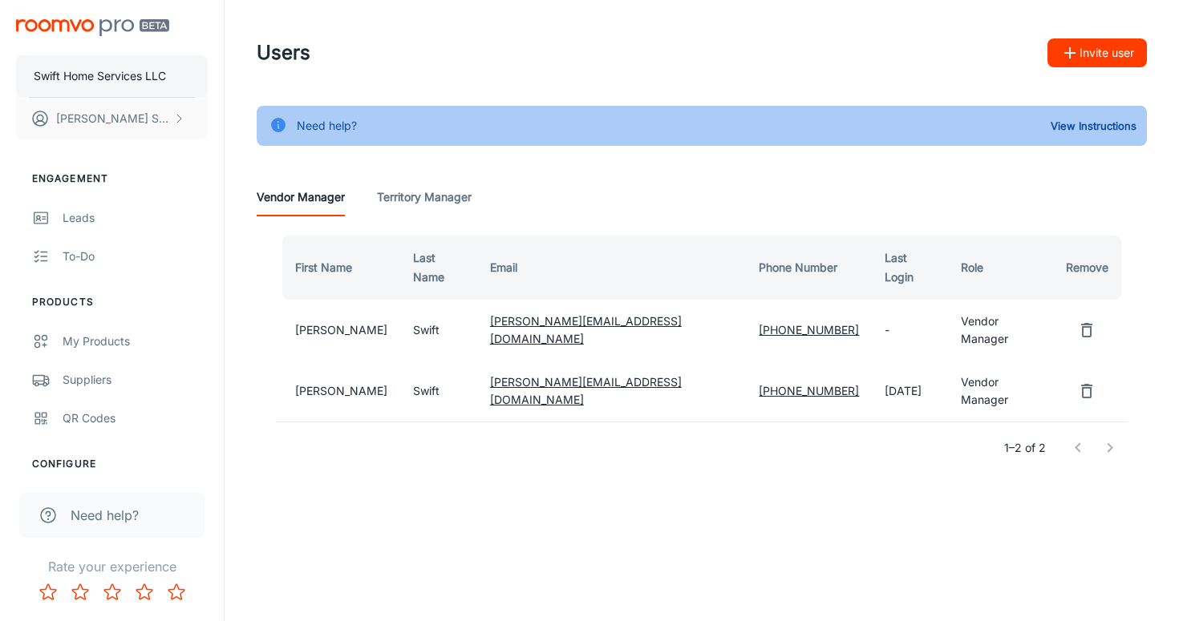
click at [88, 75] on p "Swift Home Services LLC" at bounding box center [100, 76] width 132 height 18
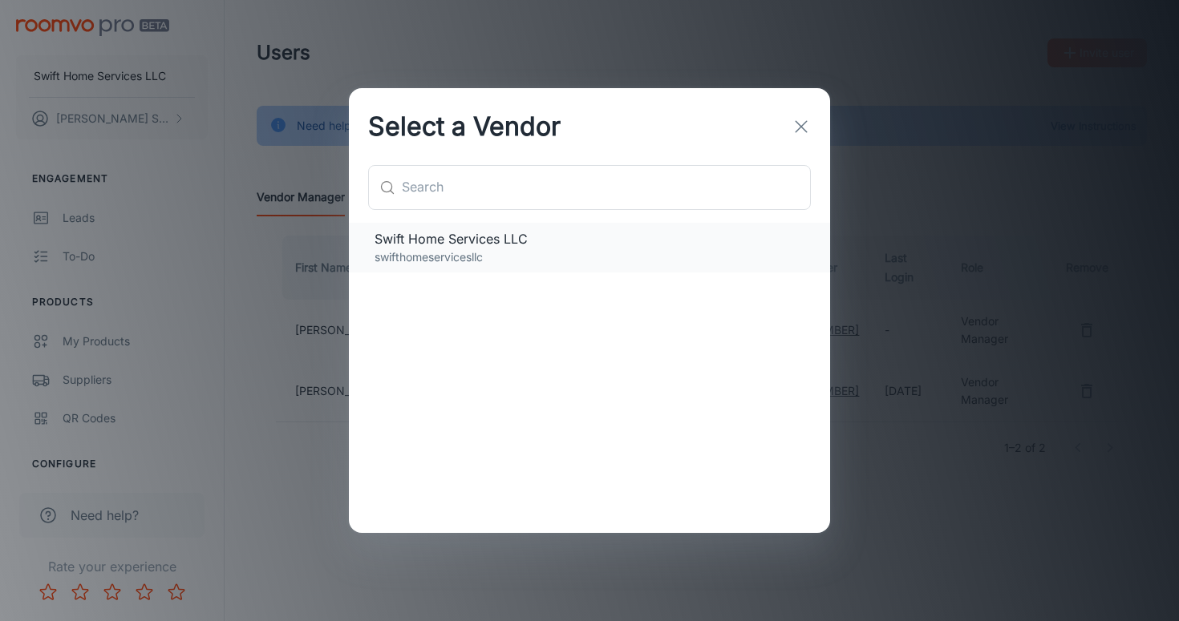
click at [510, 249] on p "swifthomeservicesllc" at bounding box center [589, 258] width 430 height 18
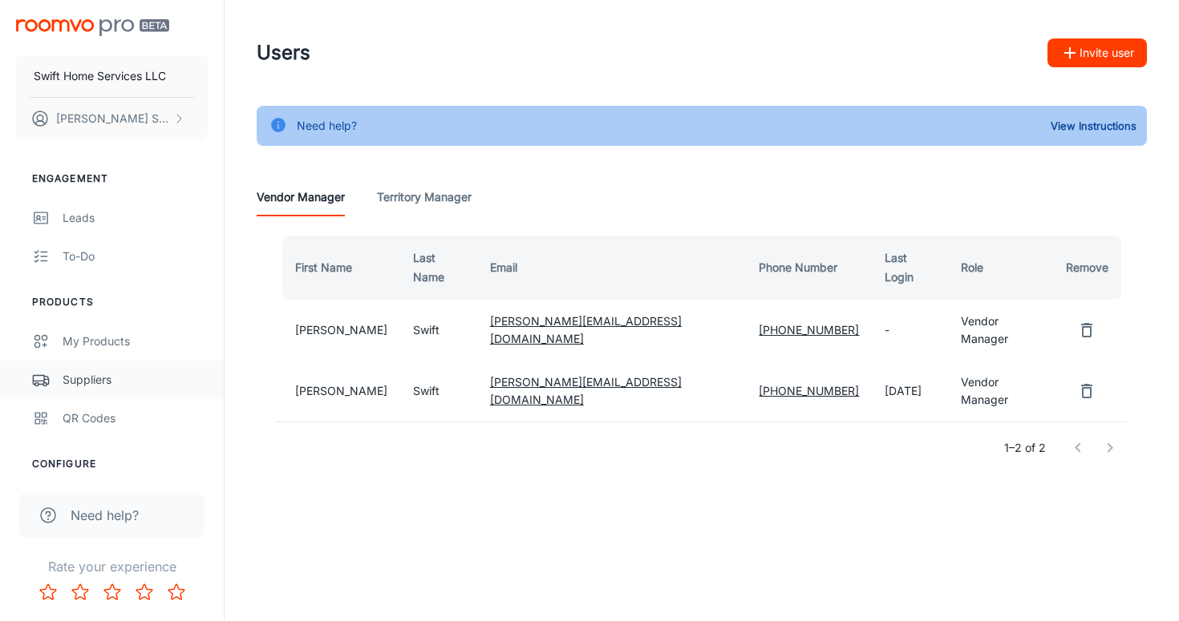
click at [121, 383] on div "Suppliers" at bounding box center [135, 380] width 145 height 18
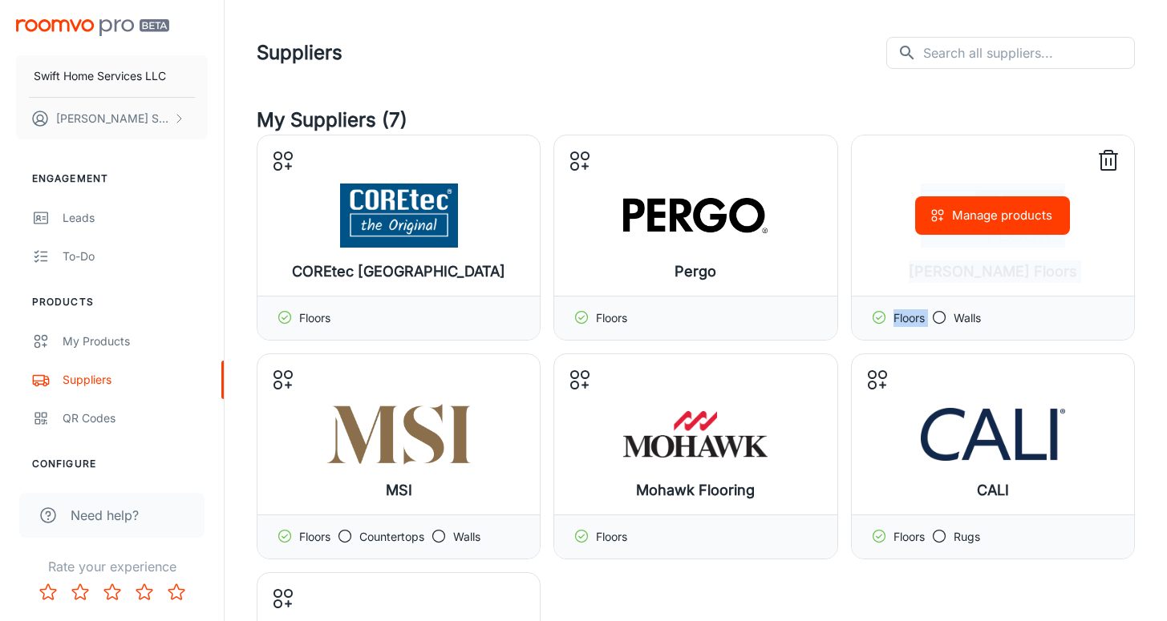
drag, startPoint x: 1163, startPoint y: 172, endPoint x: 1111, endPoint y: 339, distance: 175.3
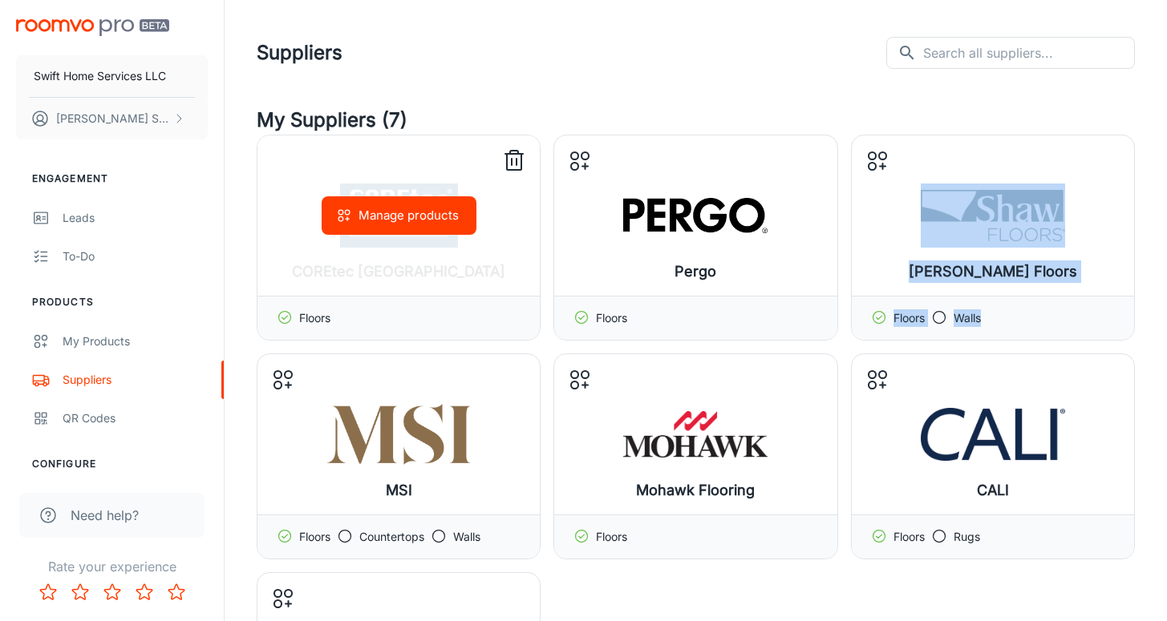
click at [403, 221] on button "Manage products" at bounding box center [399, 215] width 155 height 38
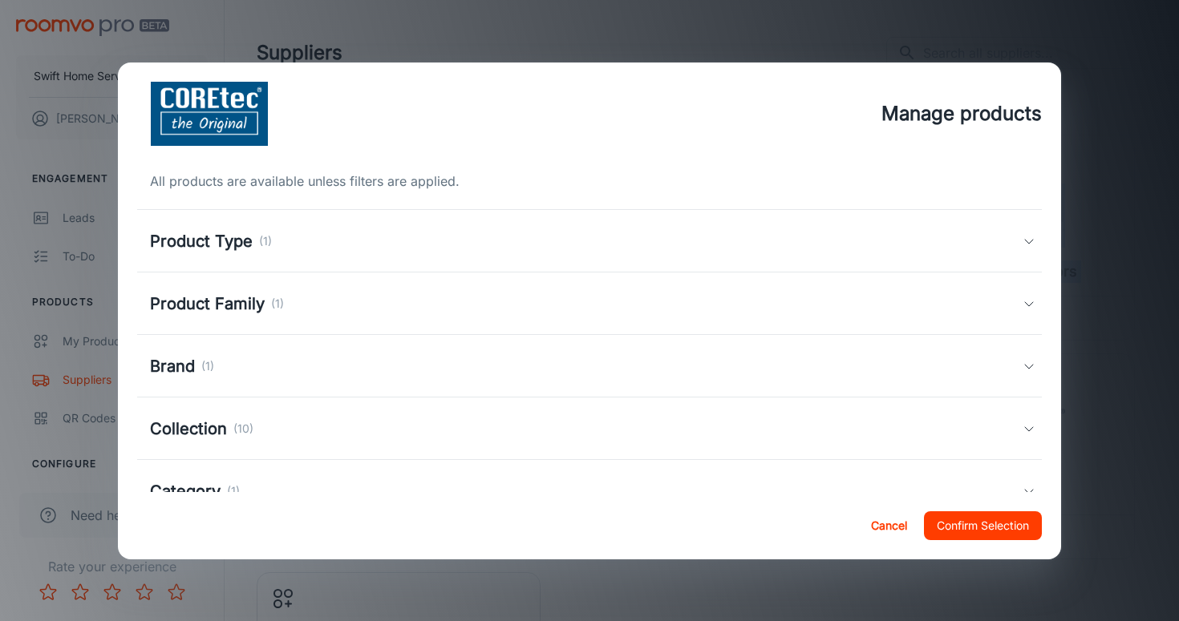
click at [371, 237] on div "Product Type (1)" at bounding box center [586, 241] width 872 height 24
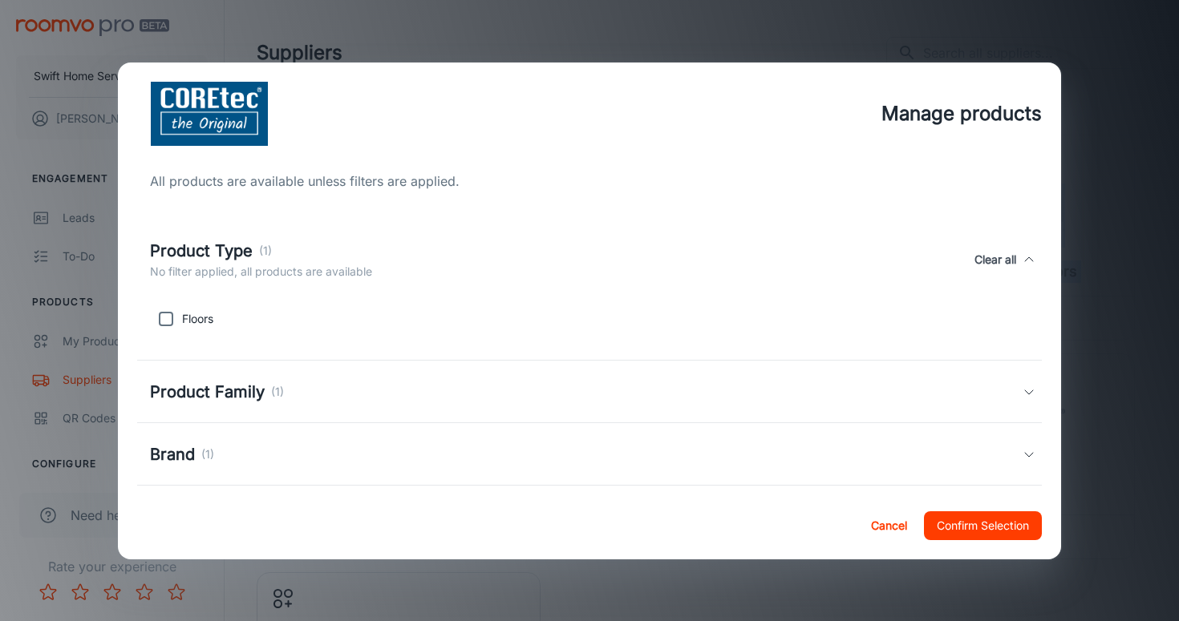
click at [163, 317] on input "checkbox" at bounding box center [166, 319] width 32 height 32
checkbox input "true"
click at [217, 388] on h5 "Product Family" at bounding box center [207, 392] width 115 height 24
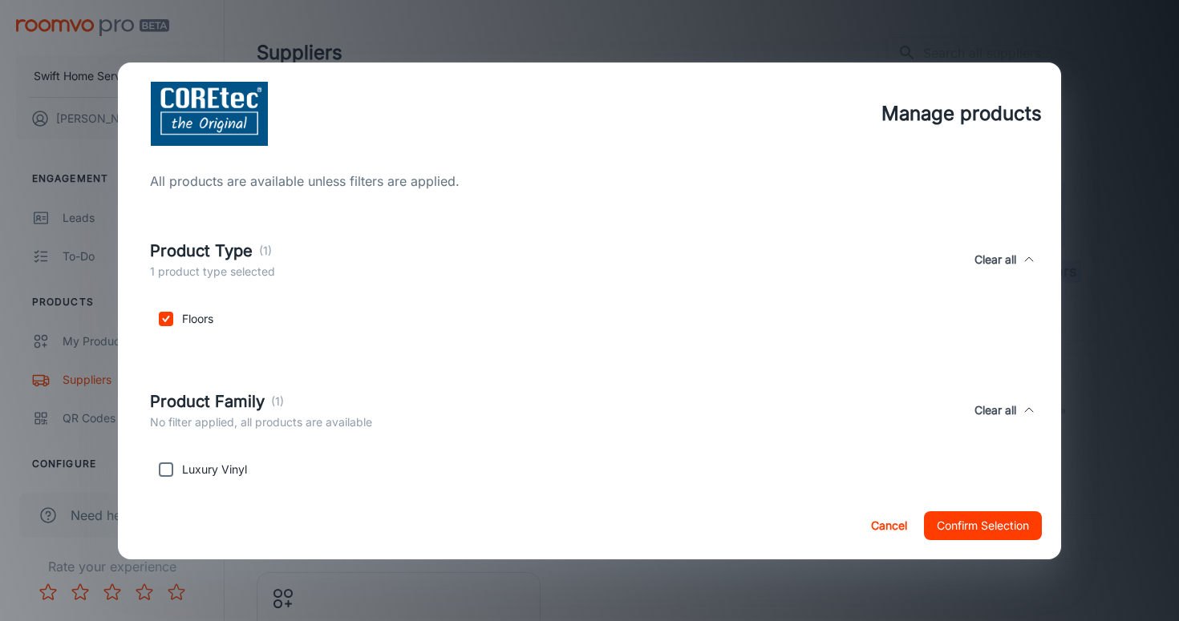
click at [164, 473] on input "checkbox" at bounding box center [166, 470] width 32 height 32
checkbox input "true"
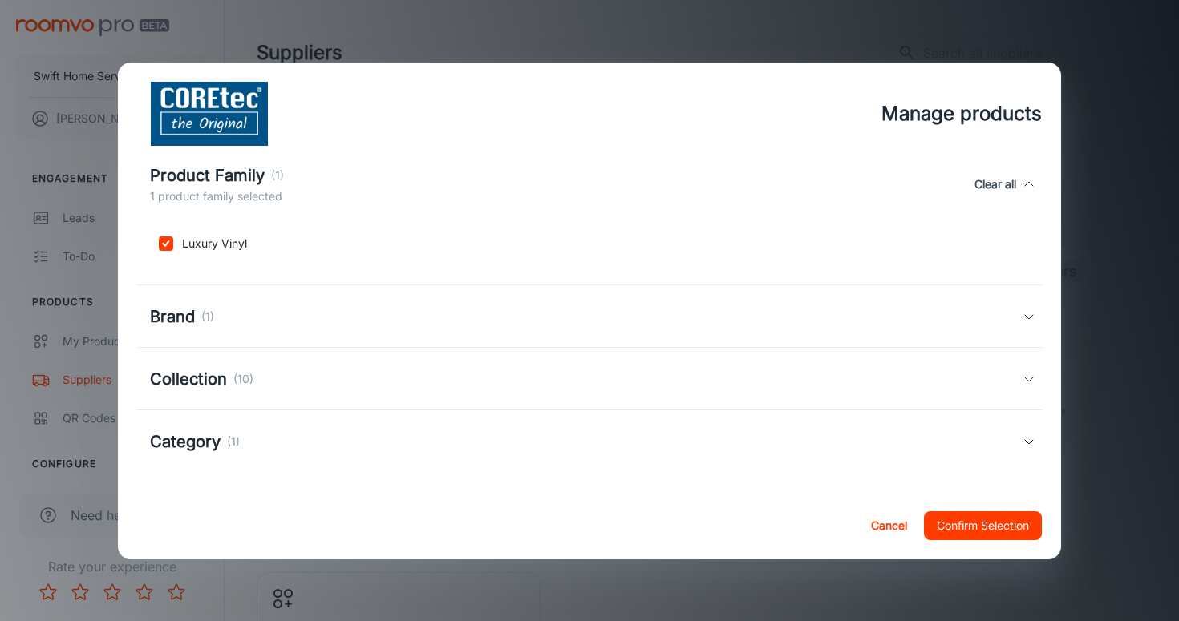
click at [533, 308] on div "Brand (1)" at bounding box center [586, 317] width 872 height 24
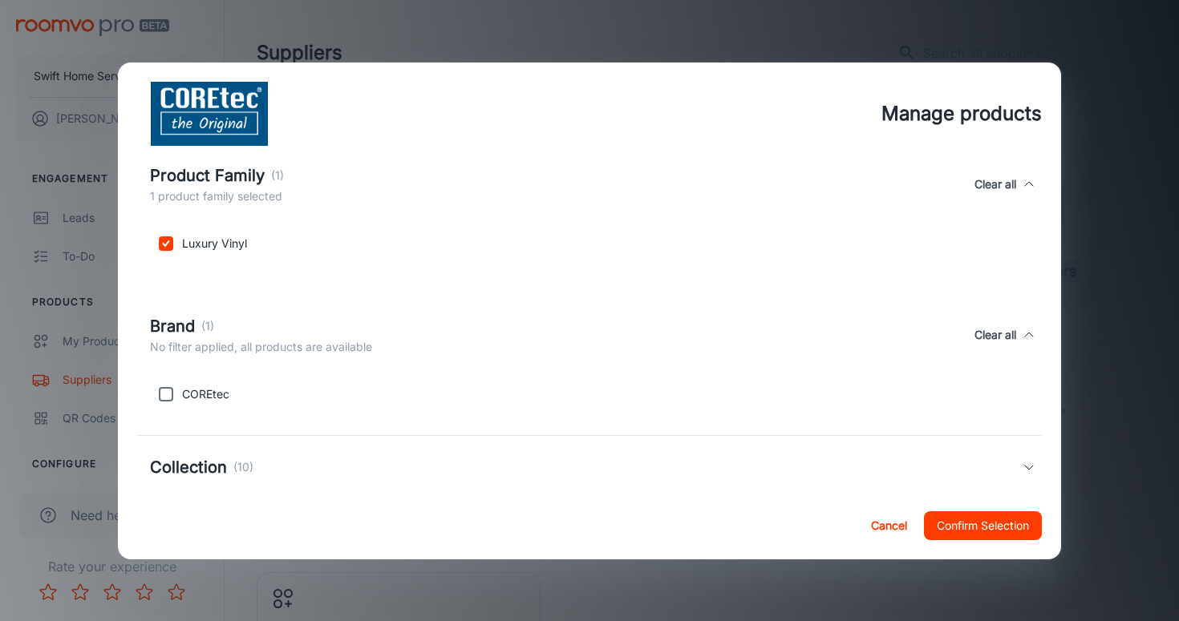
click at [532, 308] on div "Brand (1) No filter applied, all products are available Clear all" at bounding box center [589, 335] width 905 height 74
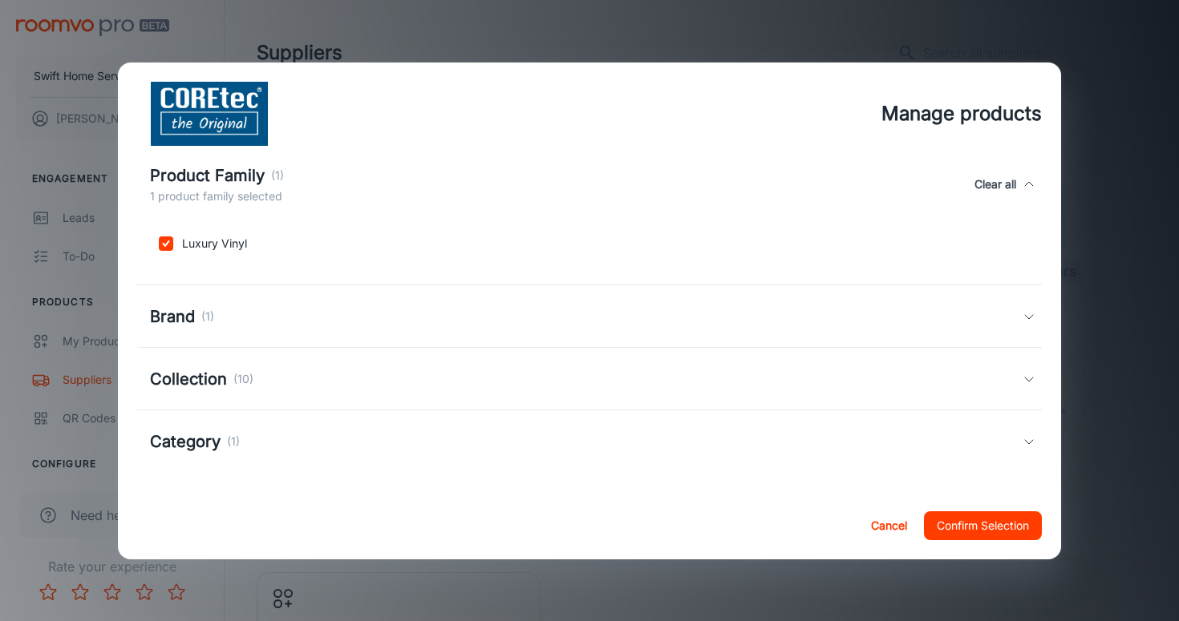
click at [382, 371] on div "Collection (10)" at bounding box center [586, 379] width 872 height 24
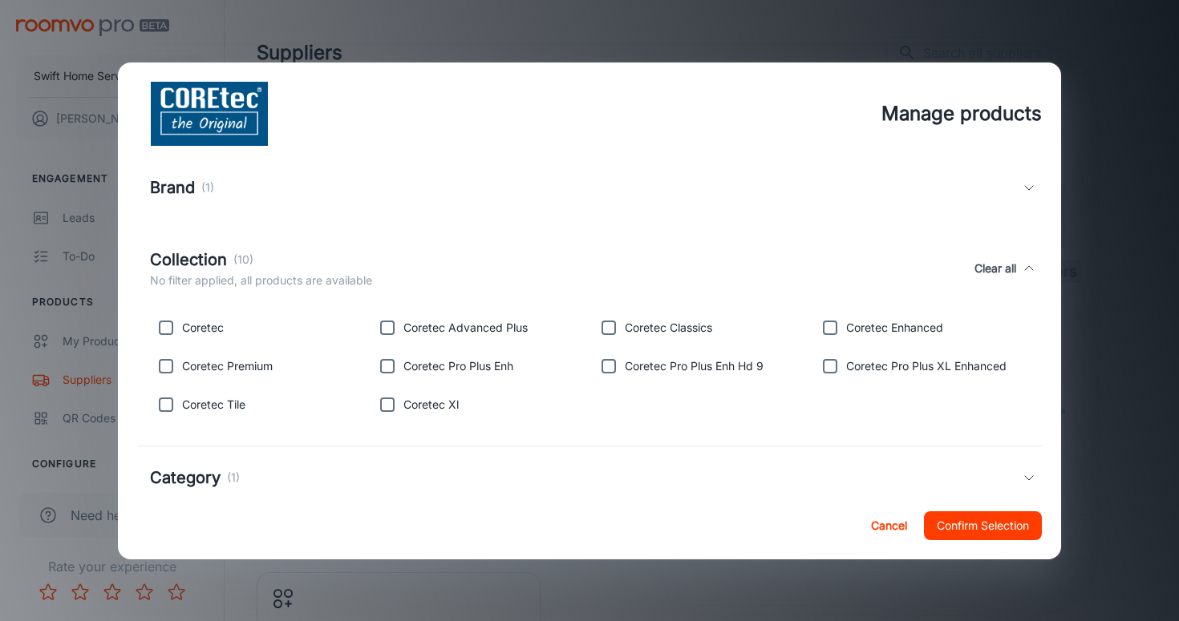
scroll to position [391, 0]
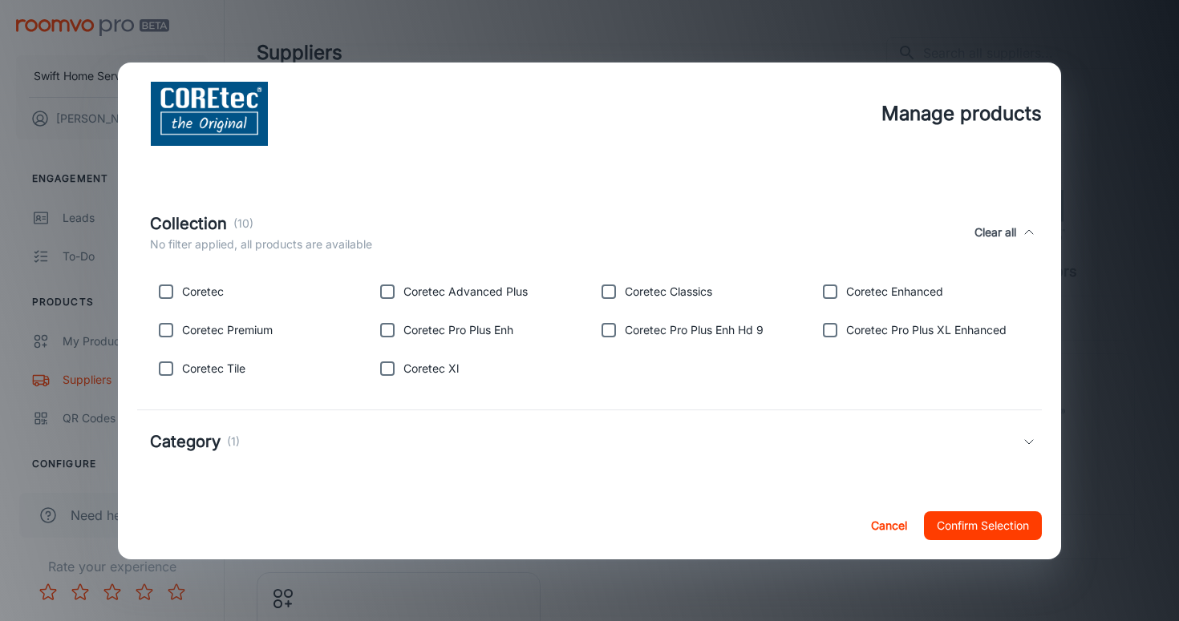
click at [953, 544] on div "Cancel Confirm Selection" at bounding box center [589, 525] width 943 height 67
click at [958, 537] on button "Confirm Selection" at bounding box center [983, 526] width 118 height 29
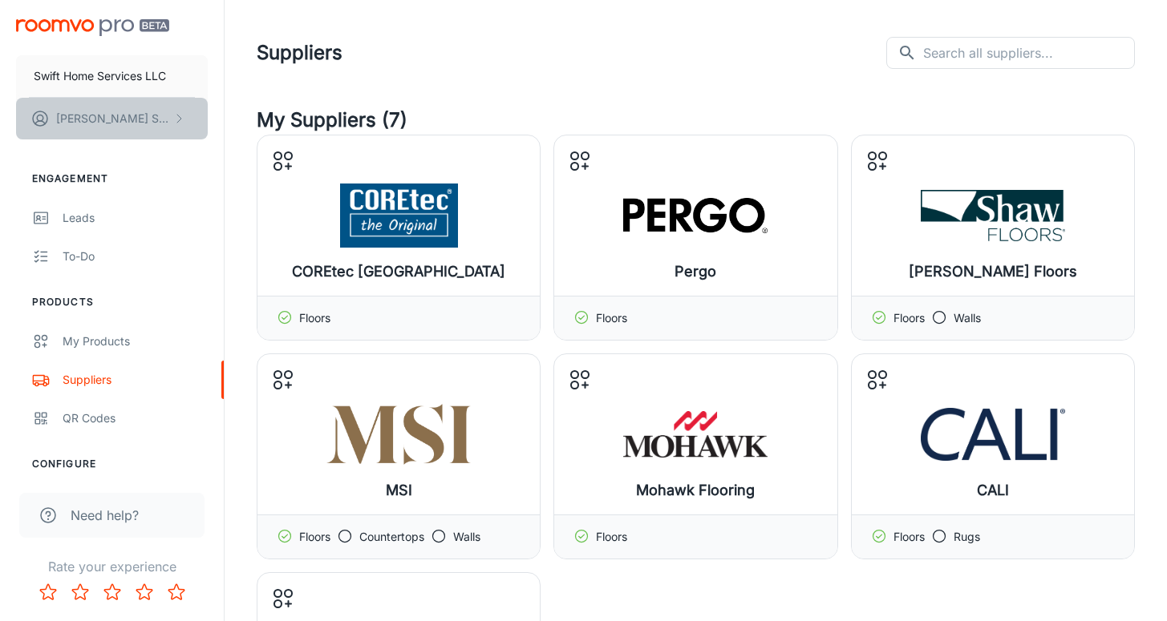
click at [111, 119] on p "[PERSON_NAME]" at bounding box center [112, 119] width 113 height 18
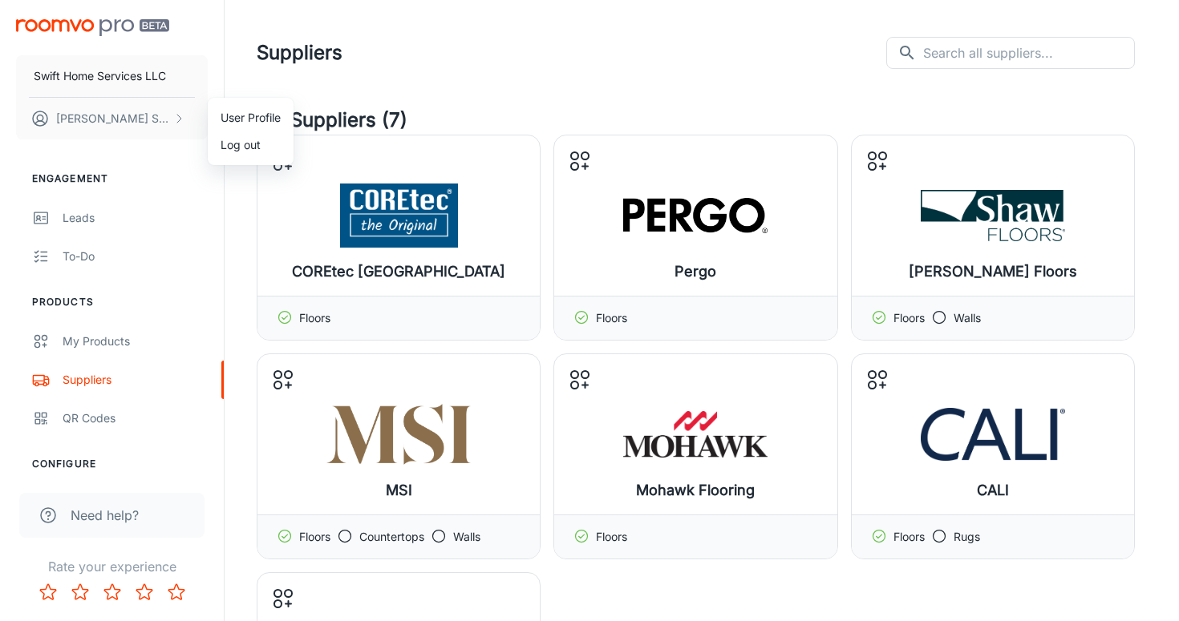
click at [143, 83] on div at bounding box center [589, 310] width 1179 height 621
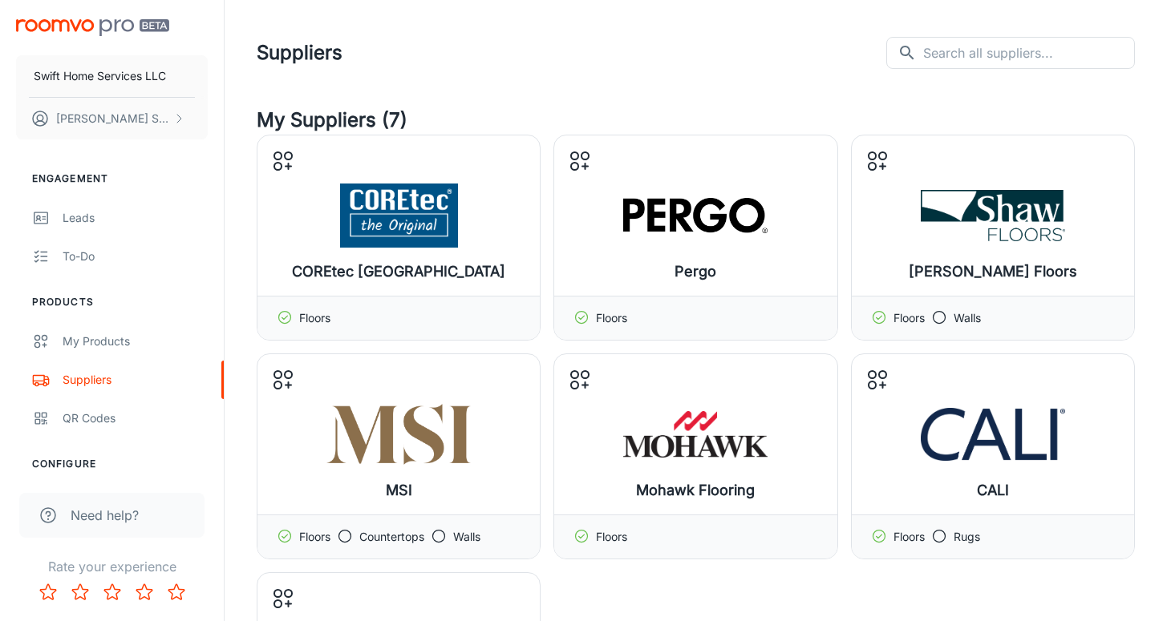
click at [143, 83] on p "Swift Home Services LLC" at bounding box center [100, 76] width 132 height 18
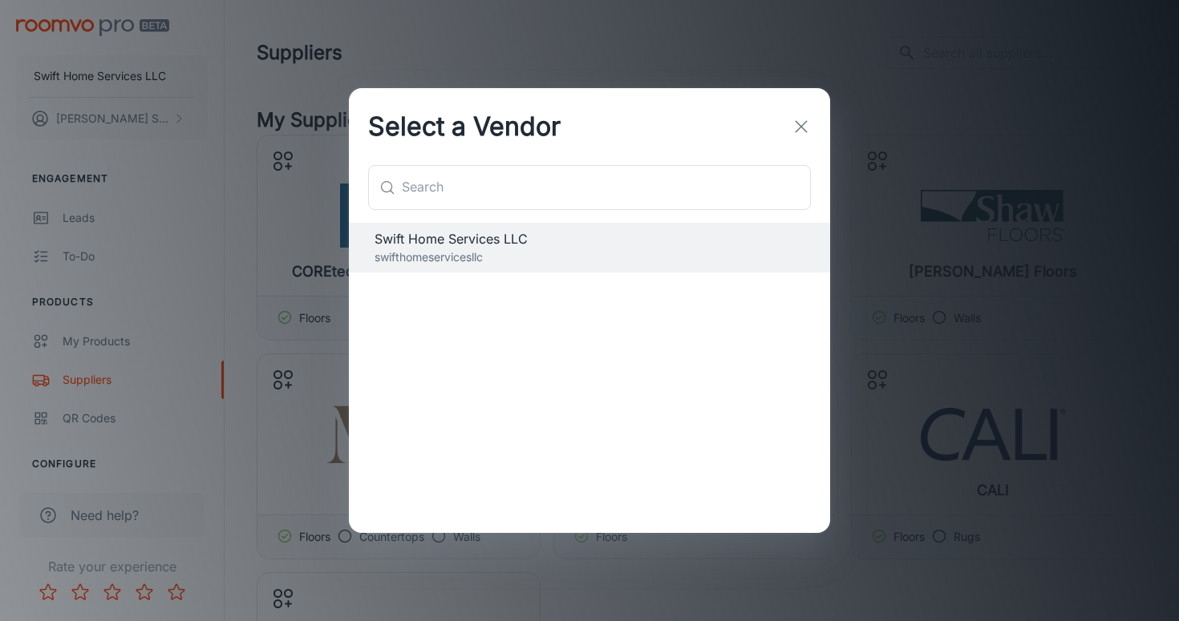
click at [819, 115] on div "Select a Vendor" at bounding box center [589, 126] width 481 height 77
click at [799, 134] on icon "button" at bounding box center [800, 126] width 19 height 19
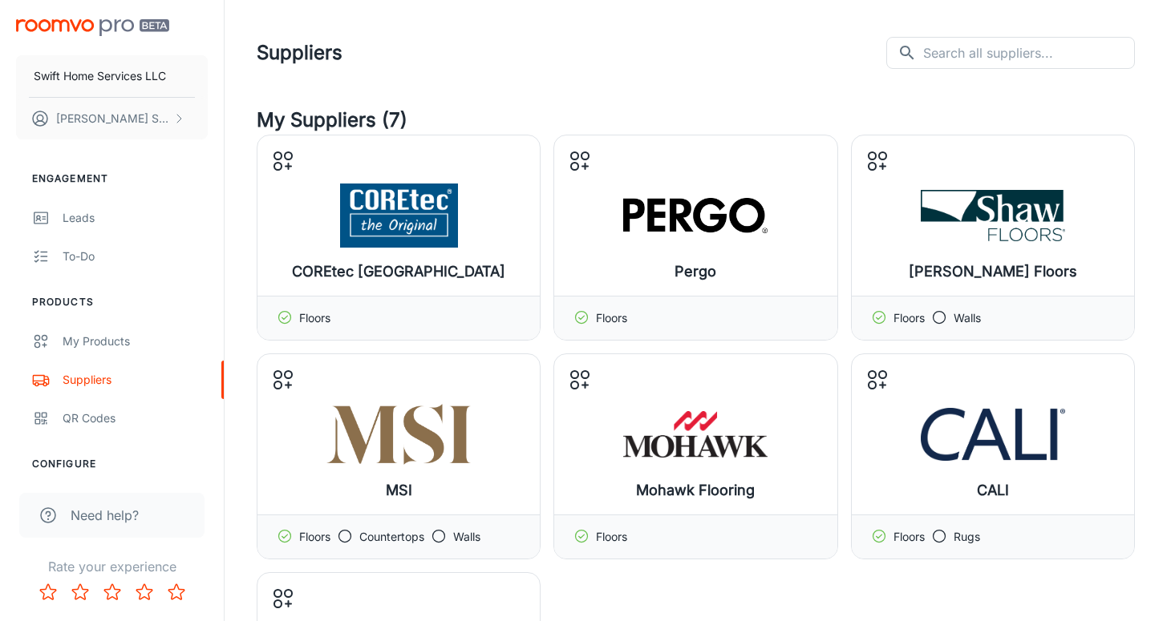
click at [512, 75] on header "Suppliers ​ ​" at bounding box center [695, 53] width 917 height 106
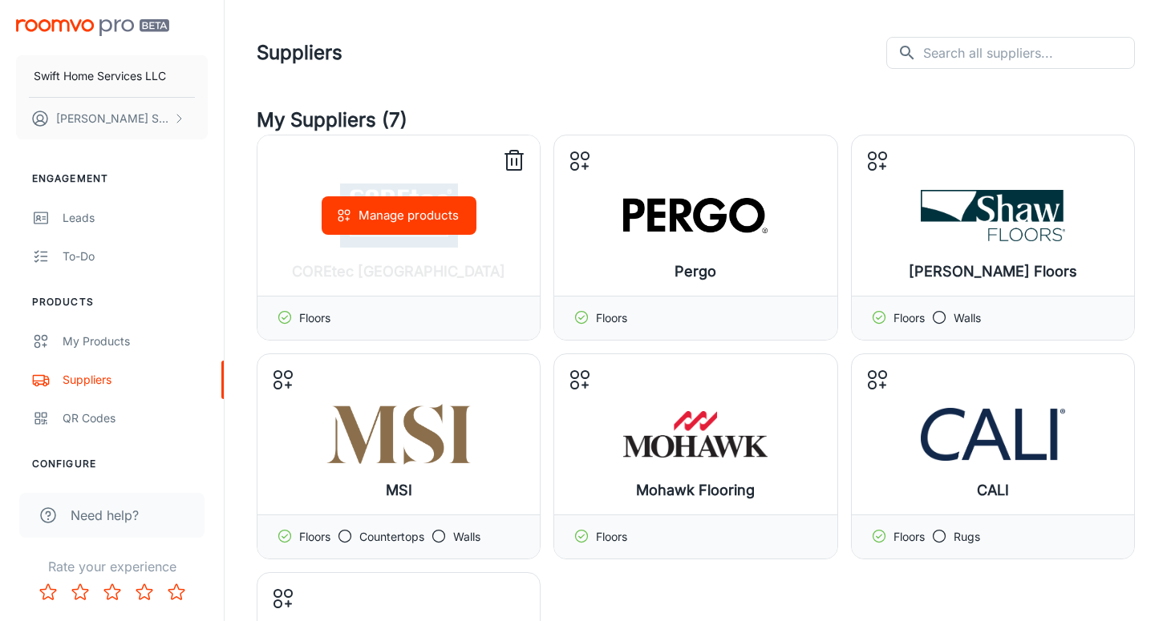
click at [415, 207] on button "Manage products" at bounding box center [399, 215] width 155 height 38
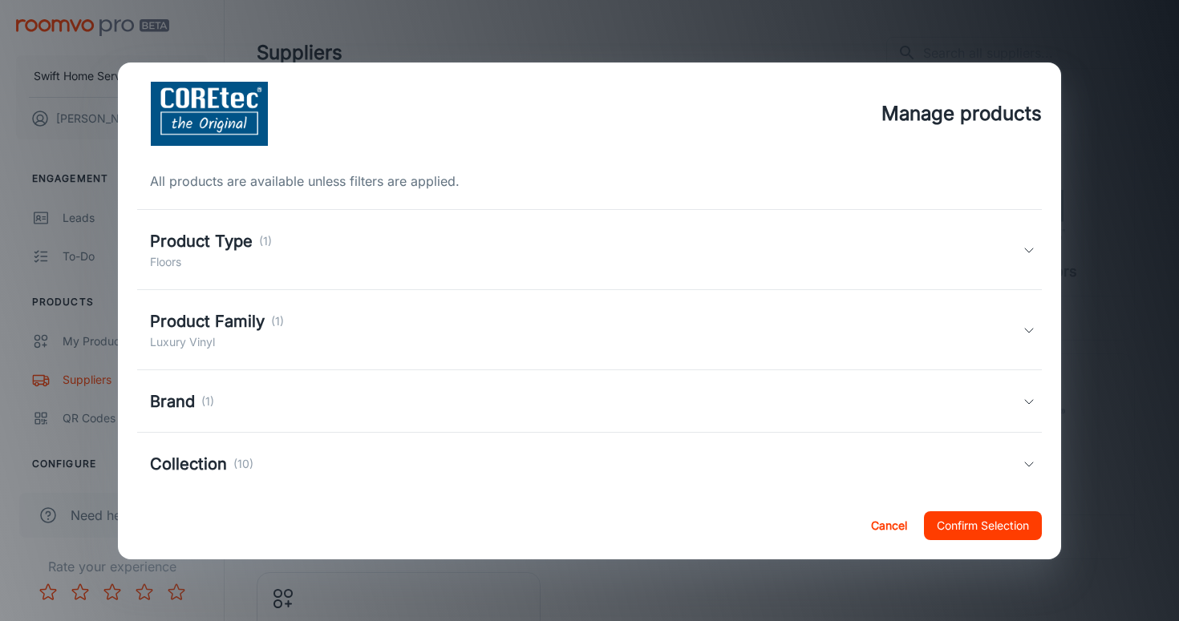
click at [573, 465] on div "Collection (10)" at bounding box center [586, 464] width 872 height 24
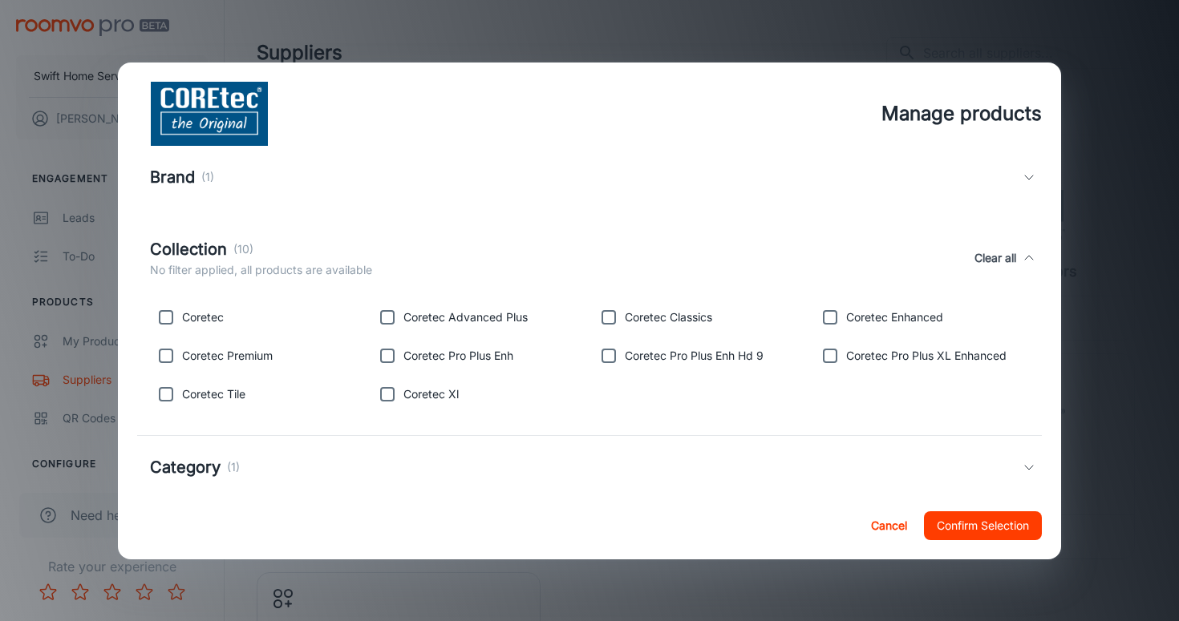
scroll to position [250, 0]
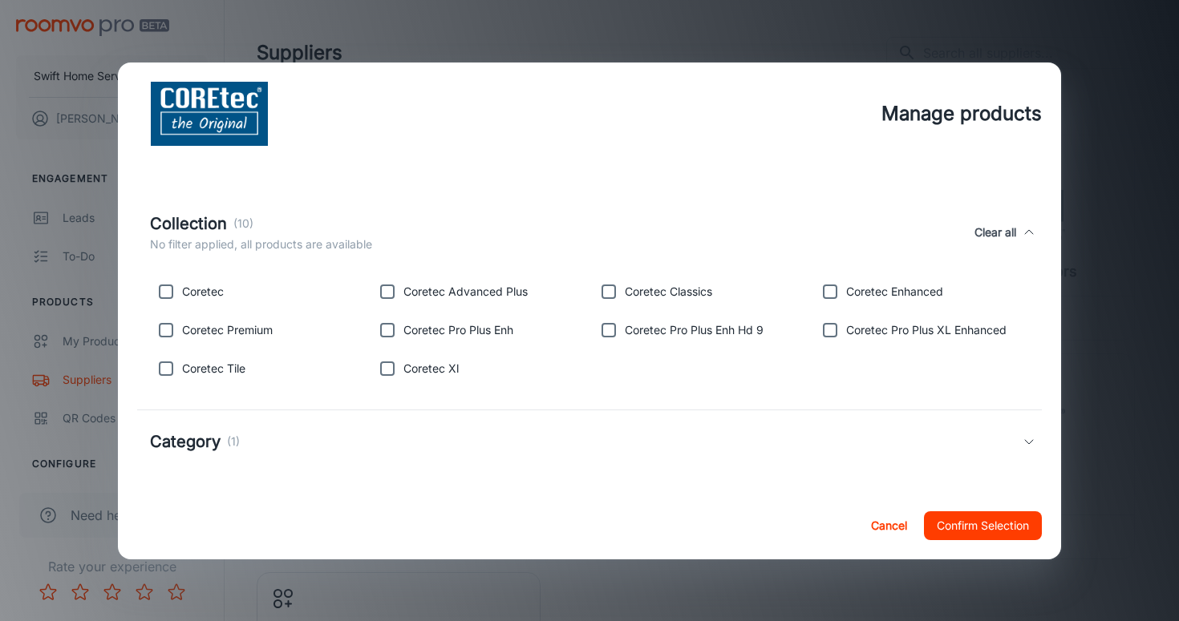
click at [1015, 450] on div "Category (1)" at bounding box center [589, 442] width 905 height 63
